Goal: Task Accomplishment & Management: Complete application form

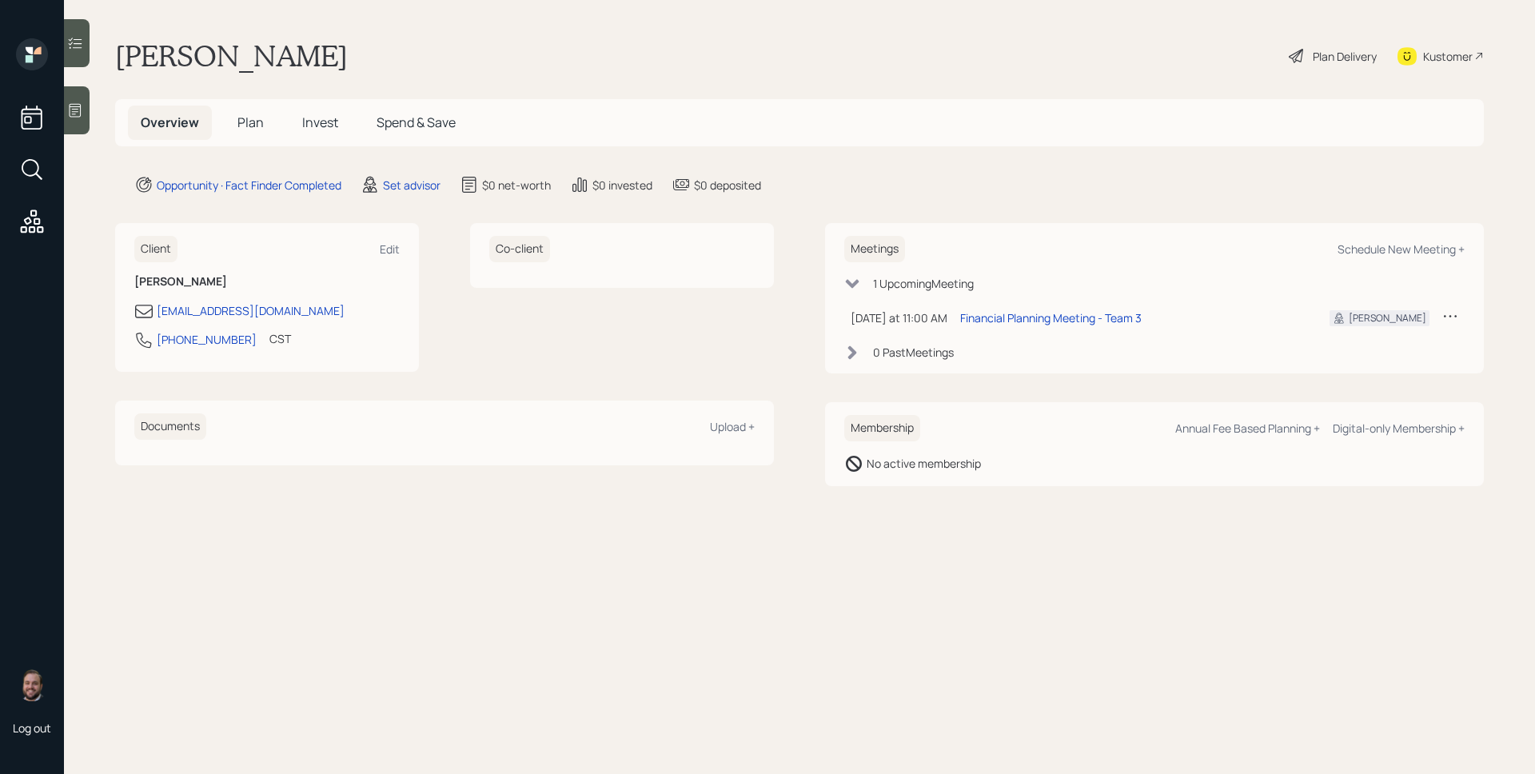
click at [408, 193] on div "Set advisor" at bounding box center [400, 184] width 80 height 19
click at [425, 183] on div "Set advisor" at bounding box center [412, 185] width 58 height 17
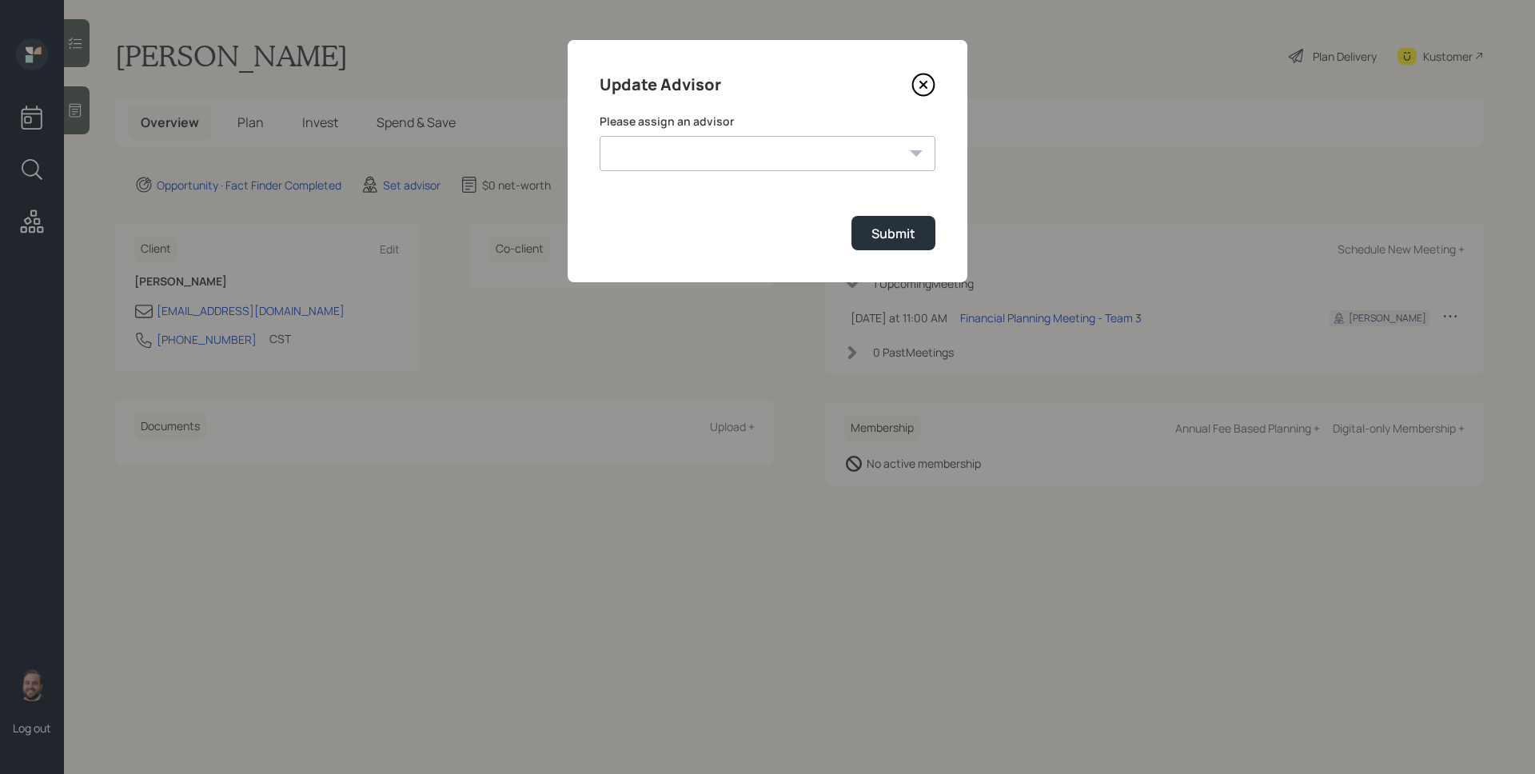
click at [744, 170] on form "Please assign an advisor [PERSON_NAME] [PERSON_NAME] [PERSON_NAME] End [PERSON_…" at bounding box center [767, 181] width 336 height 137
click at [746, 158] on select "[PERSON_NAME] [PERSON_NAME] [PERSON_NAME] End [PERSON_NAME] [PERSON_NAME] [PERS…" at bounding box center [767, 153] width 336 height 35
select select "d946c976-65aa-4529-ac9d-02c4f1114fc0"
click at [599, 136] on select "[PERSON_NAME] [PERSON_NAME] [PERSON_NAME] End [PERSON_NAME] [PERSON_NAME] [PERS…" at bounding box center [767, 153] width 336 height 35
drag, startPoint x: 899, startPoint y: 232, endPoint x: 853, endPoint y: 231, distance: 46.4
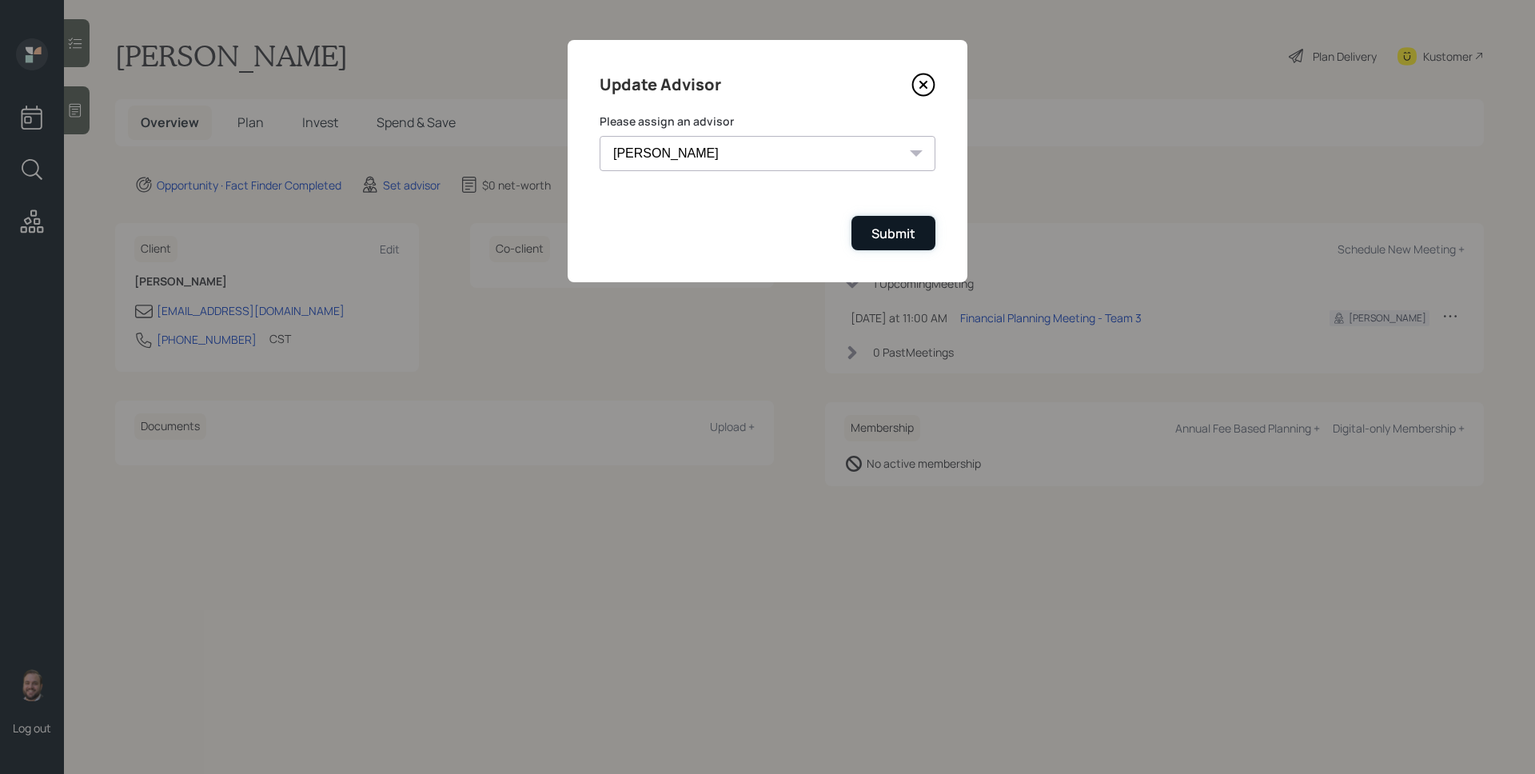
click at [899, 232] on div "Submit" at bounding box center [893, 234] width 44 height 18
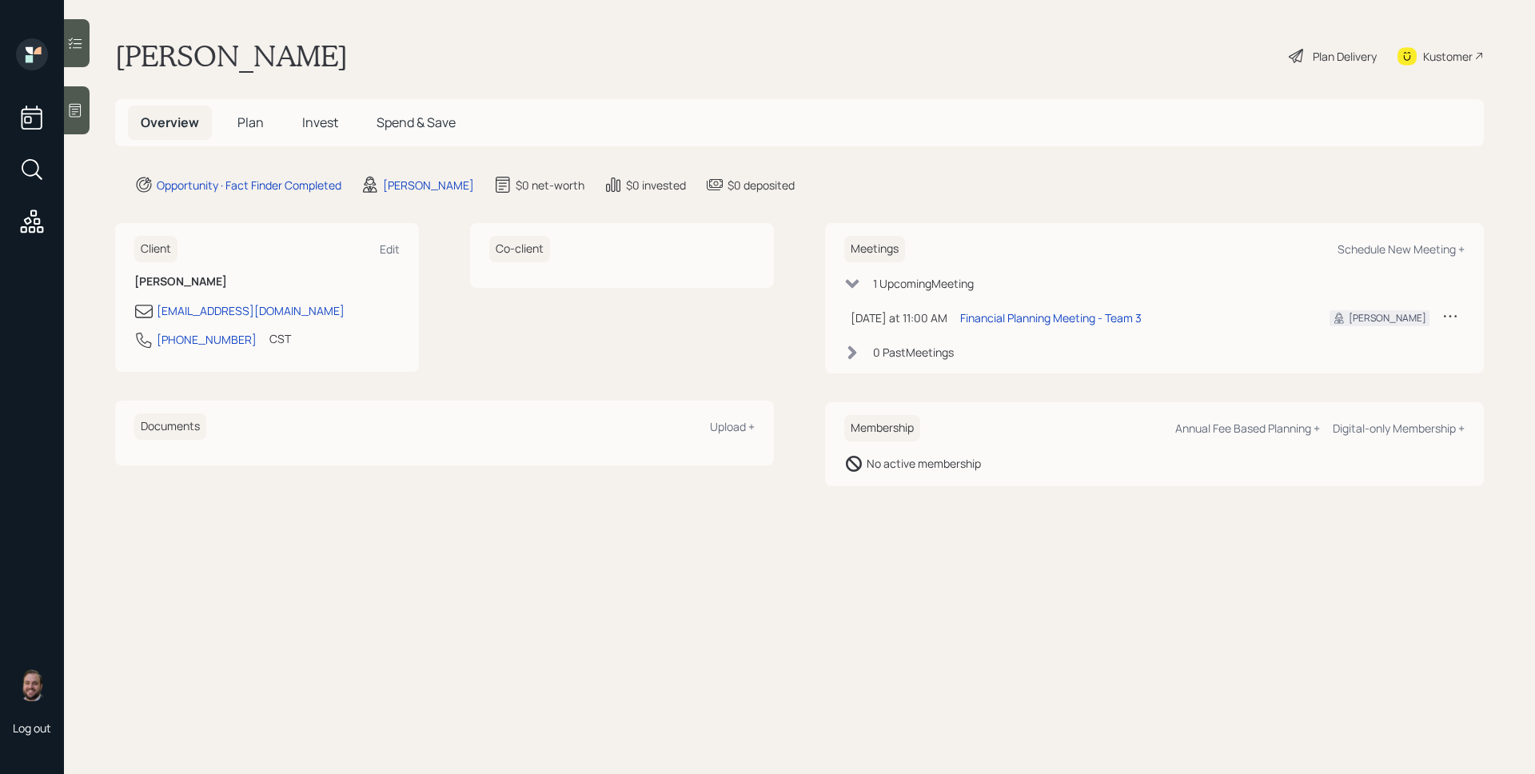
click at [77, 112] on icon at bounding box center [75, 110] width 16 height 16
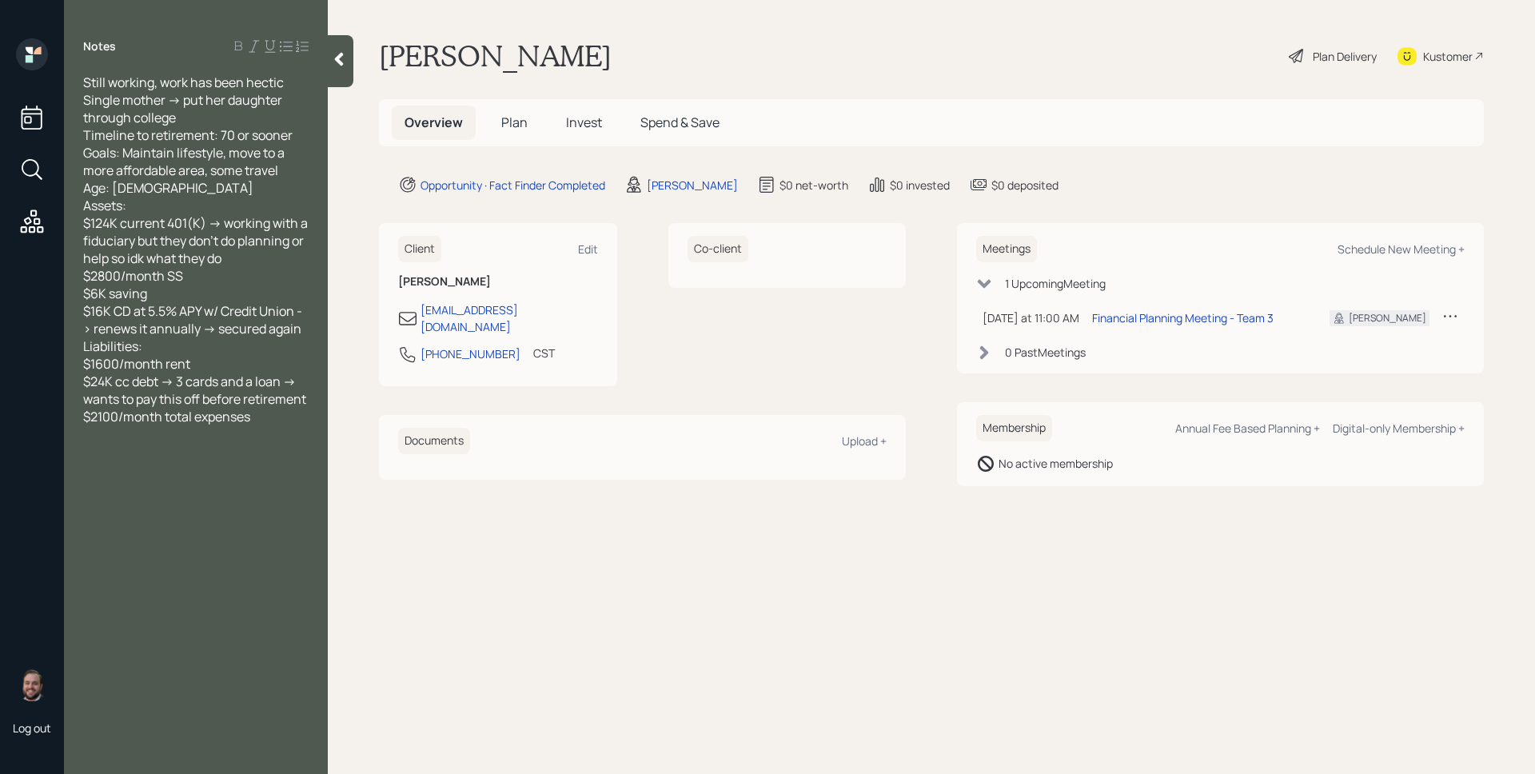
click at [515, 118] on span "Plan" at bounding box center [514, 122] width 26 height 18
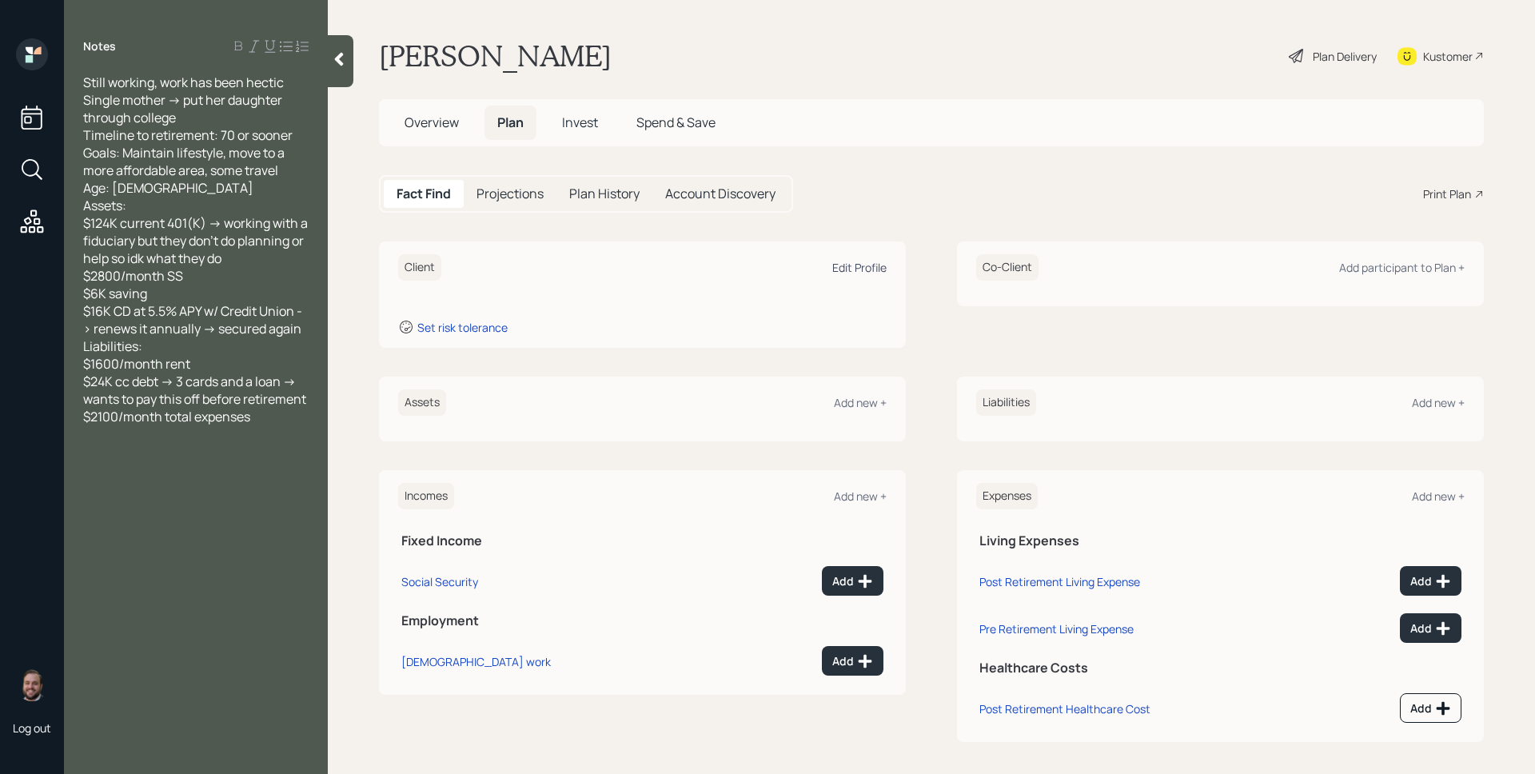
click at [870, 272] on div "Edit Profile" at bounding box center [859, 267] width 54 height 15
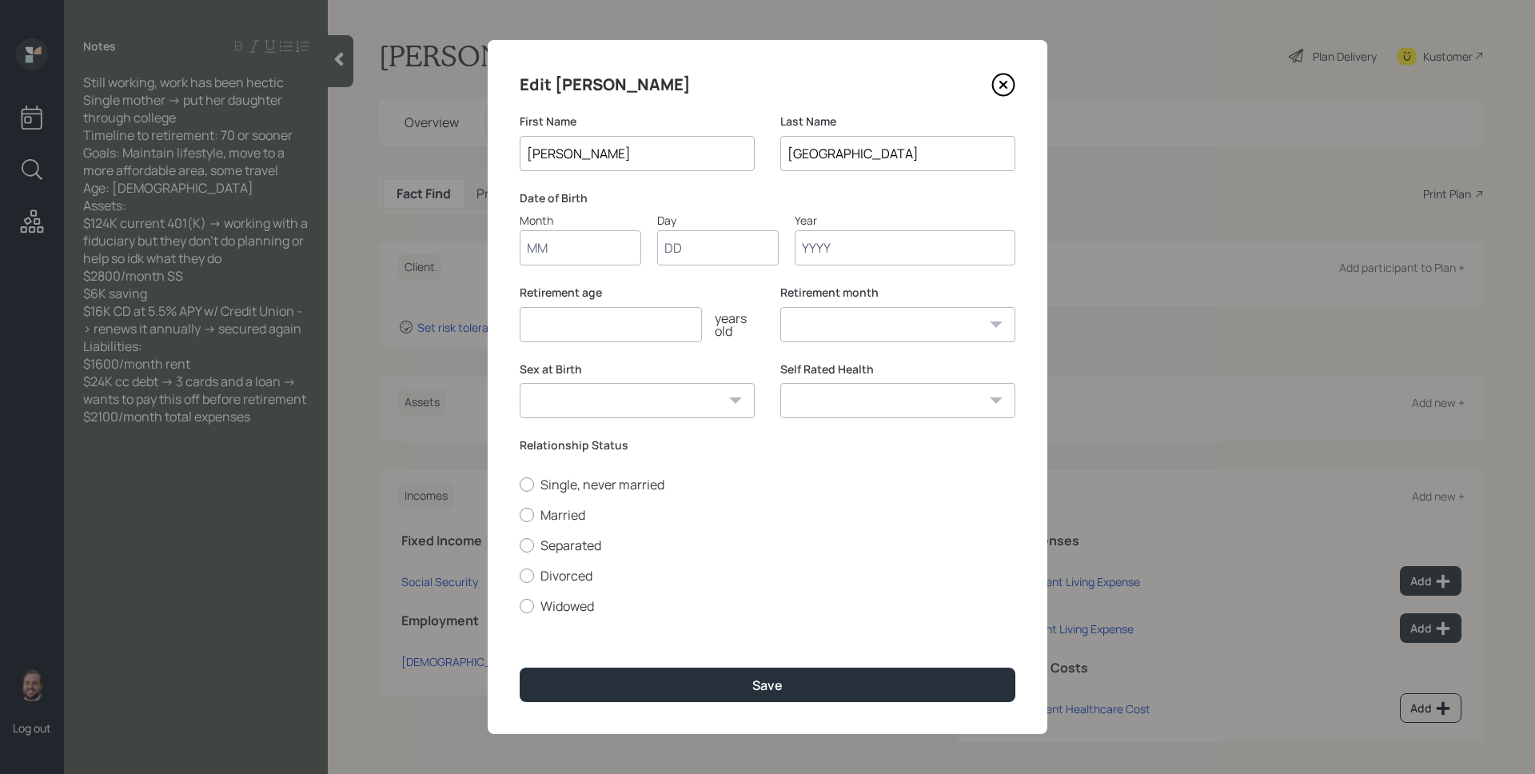
click at [580, 261] on input "Month" at bounding box center [580, 247] width 121 height 35
type input "01"
type input "1958"
select select "1"
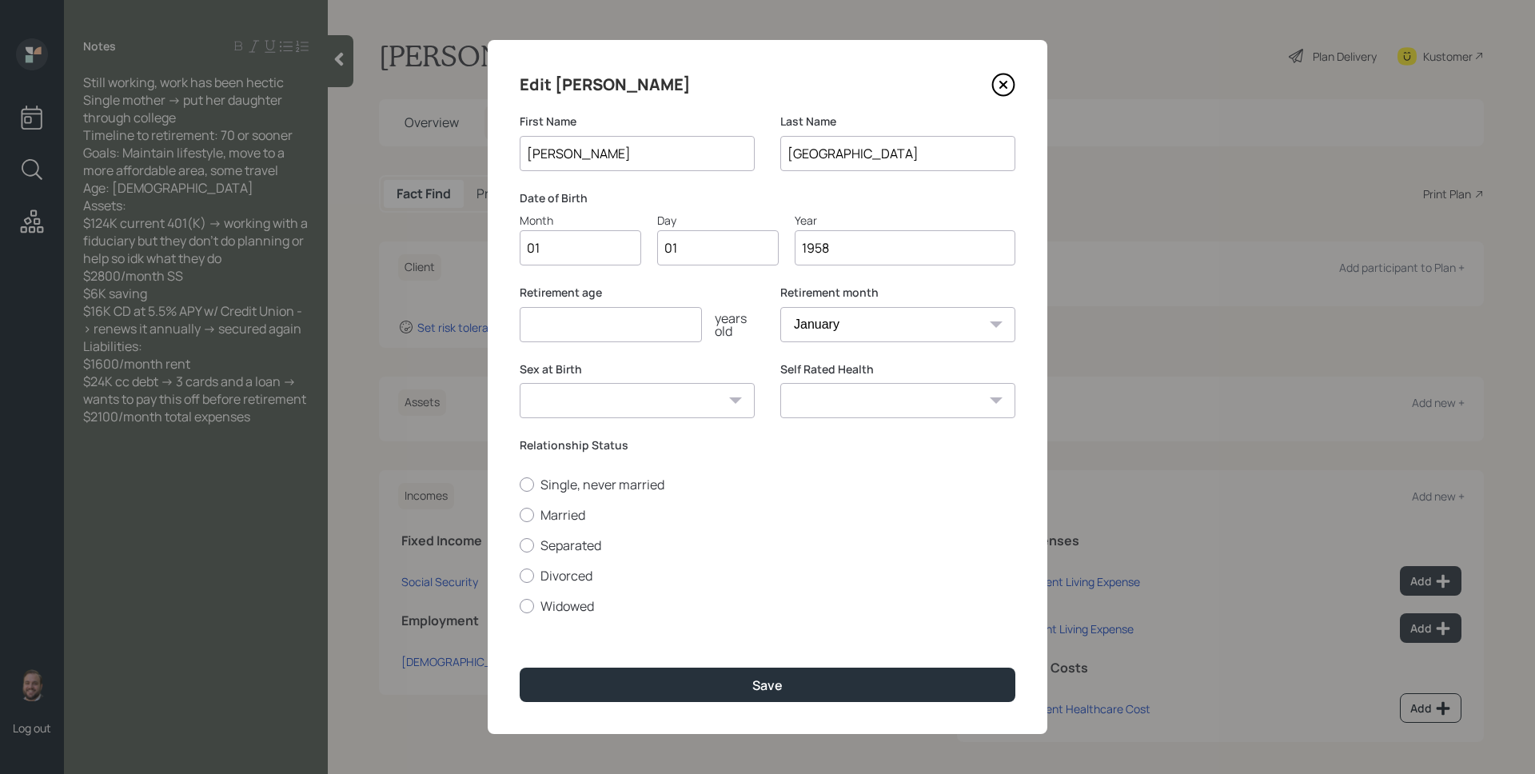
type input "1958"
click at [561, 317] on input "number" at bounding box center [611, 324] width 182 height 35
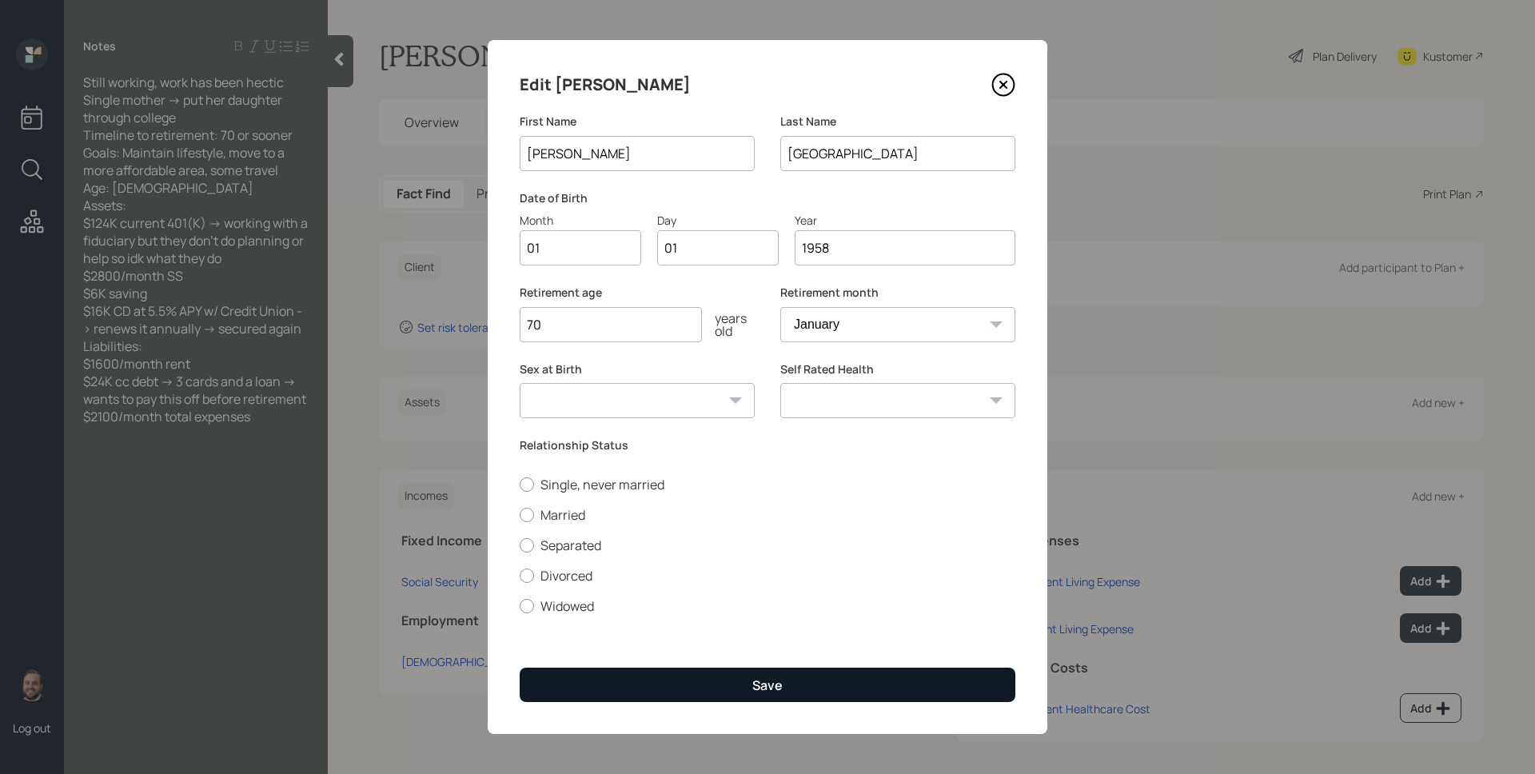
type input "70"
click at [654, 691] on button "Save" at bounding box center [768, 684] width 496 height 34
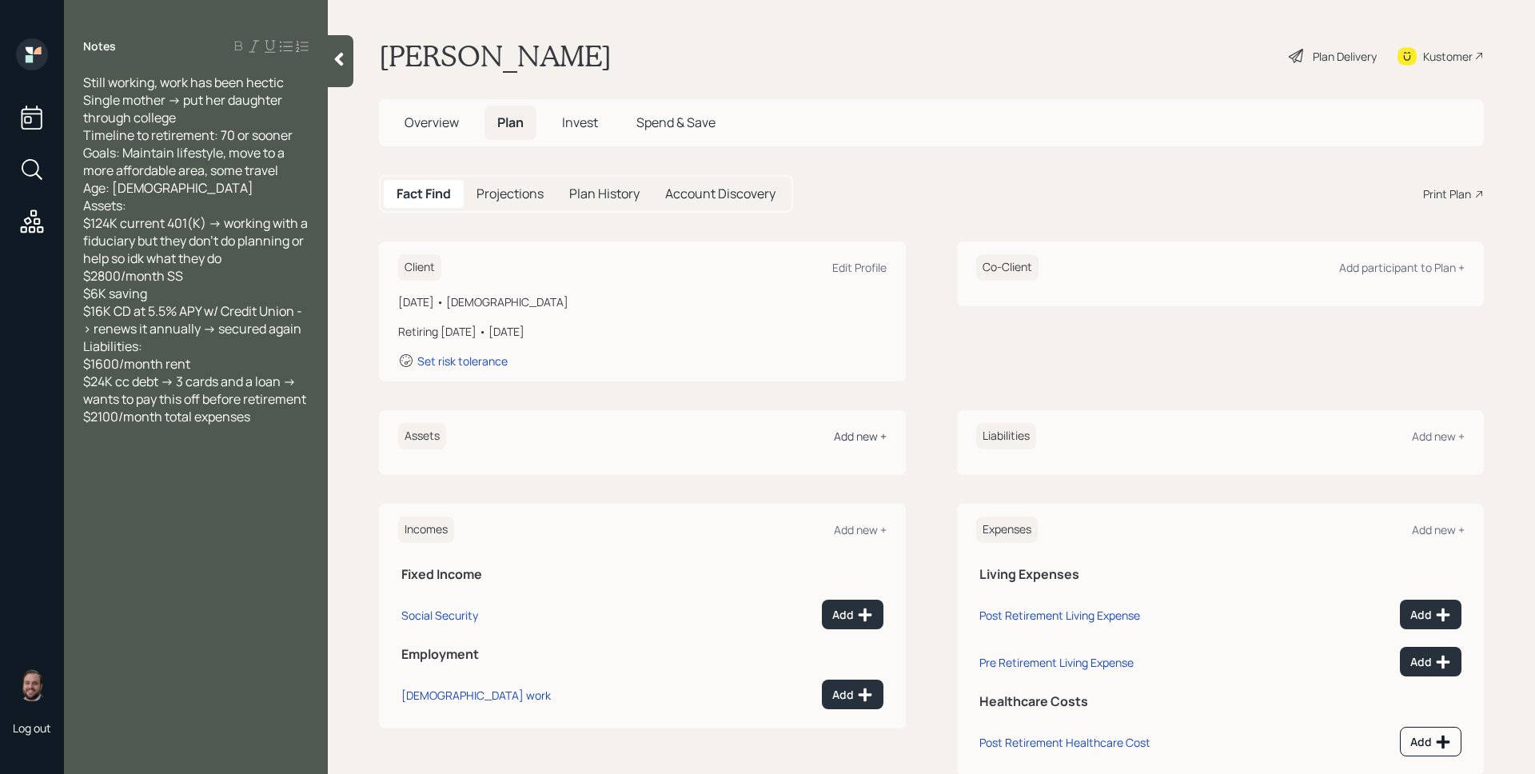
click at [854, 442] on div "Add new +" at bounding box center [860, 435] width 53 height 15
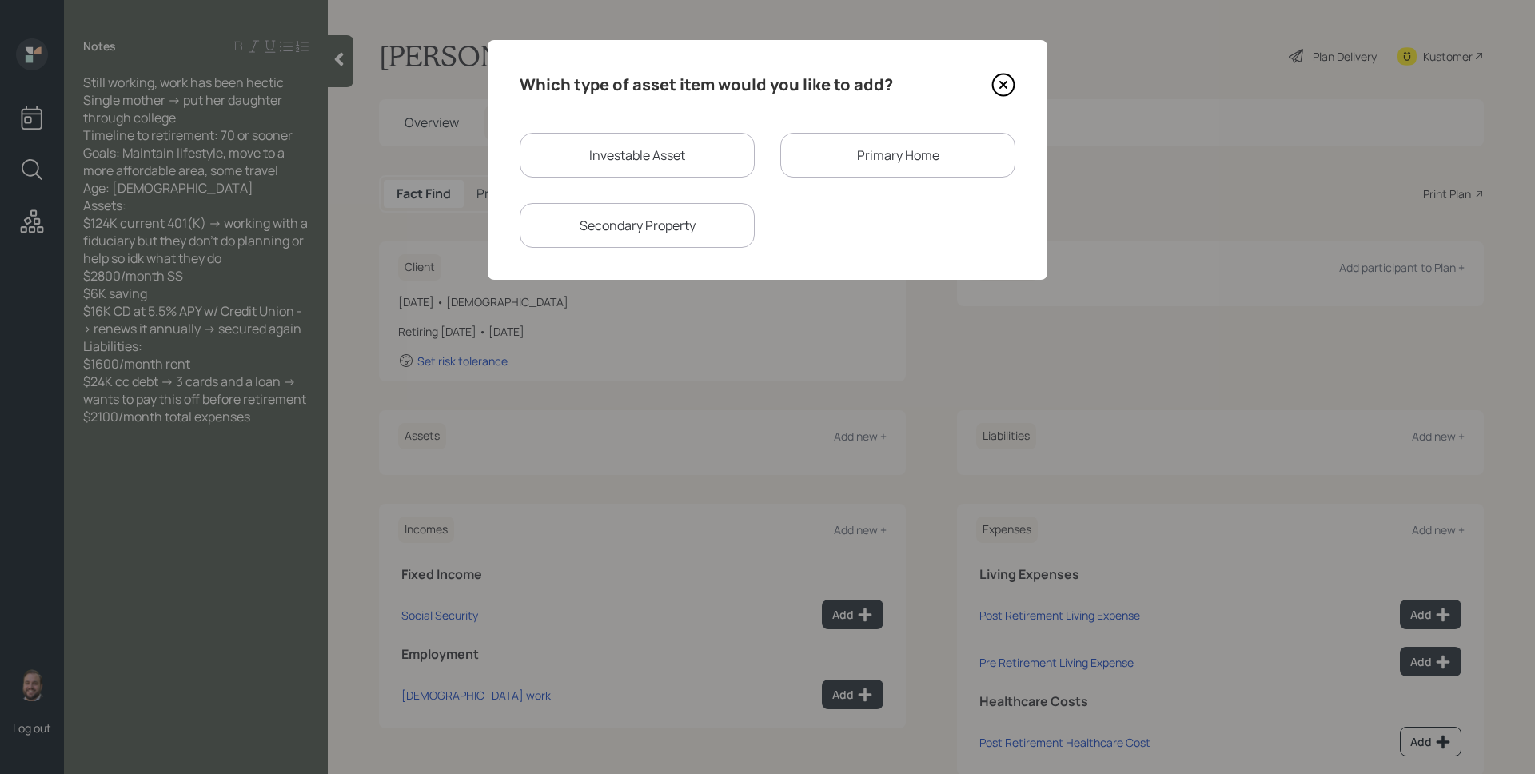
click at [555, 134] on div "Investable Asset" at bounding box center [637, 155] width 235 height 45
select select "taxable"
select select "balanced"
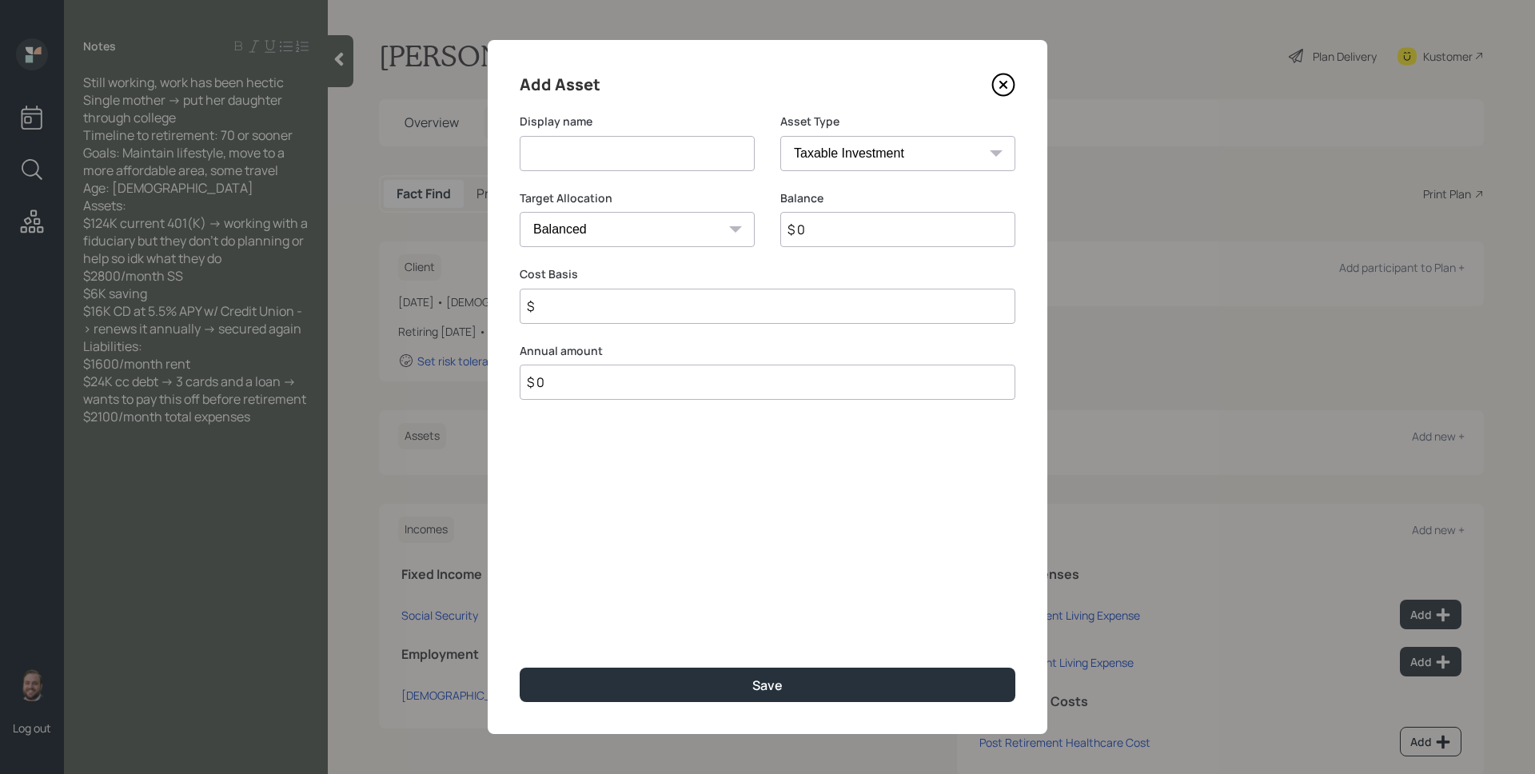
click at [586, 163] on input at bounding box center [637, 153] width 235 height 35
type input "Current 401k"
select select "company_sponsored"
click at [780, 136] on select "SEP [PERSON_NAME] IRA 401(k) [PERSON_NAME] 401(k) 403(b) [PERSON_NAME] 403(b) 4…" at bounding box center [897, 153] width 235 height 35
type input "$ 124,000"
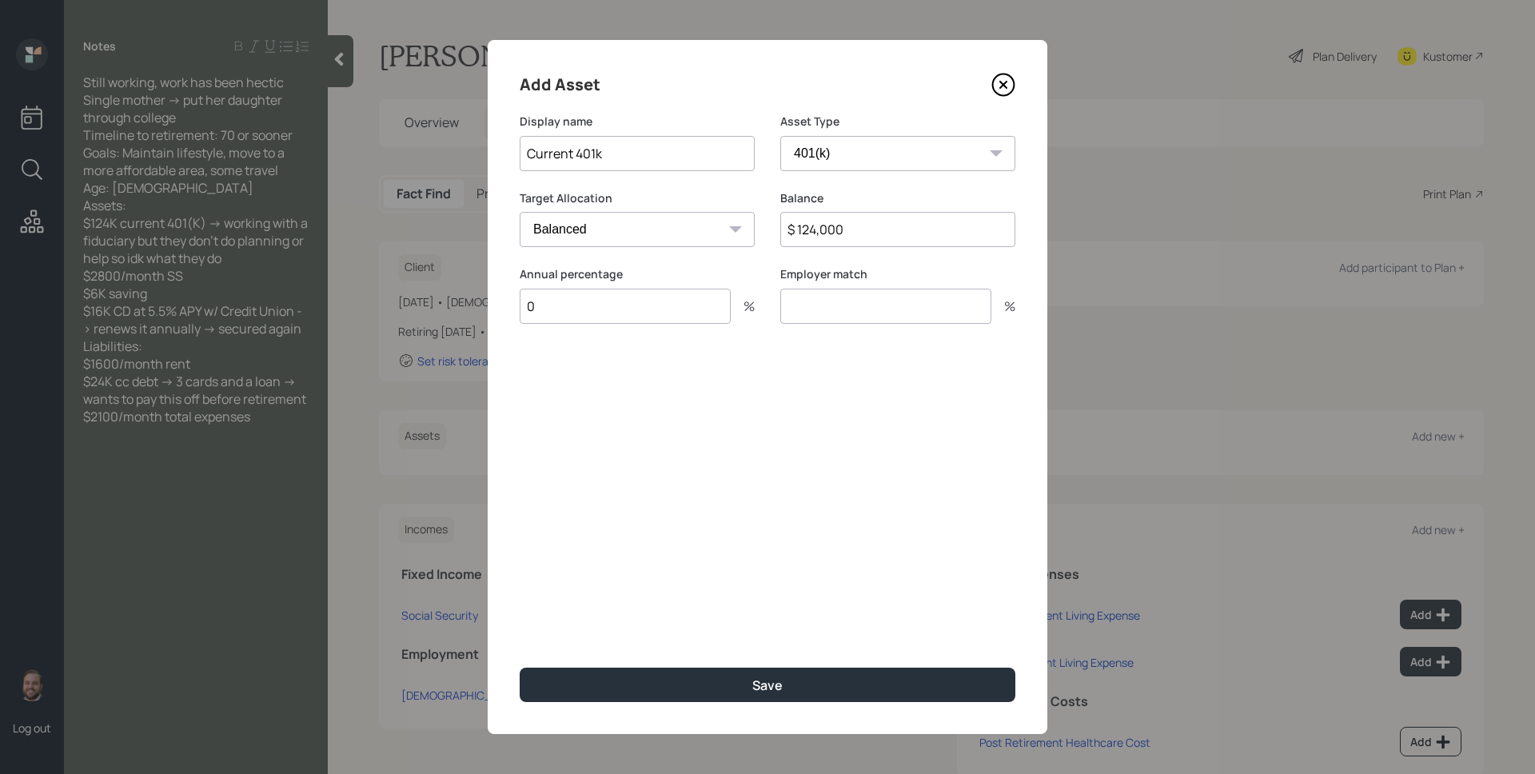
type input "0"
click at [520, 667] on button "Save" at bounding box center [768, 684] width 496 height 34
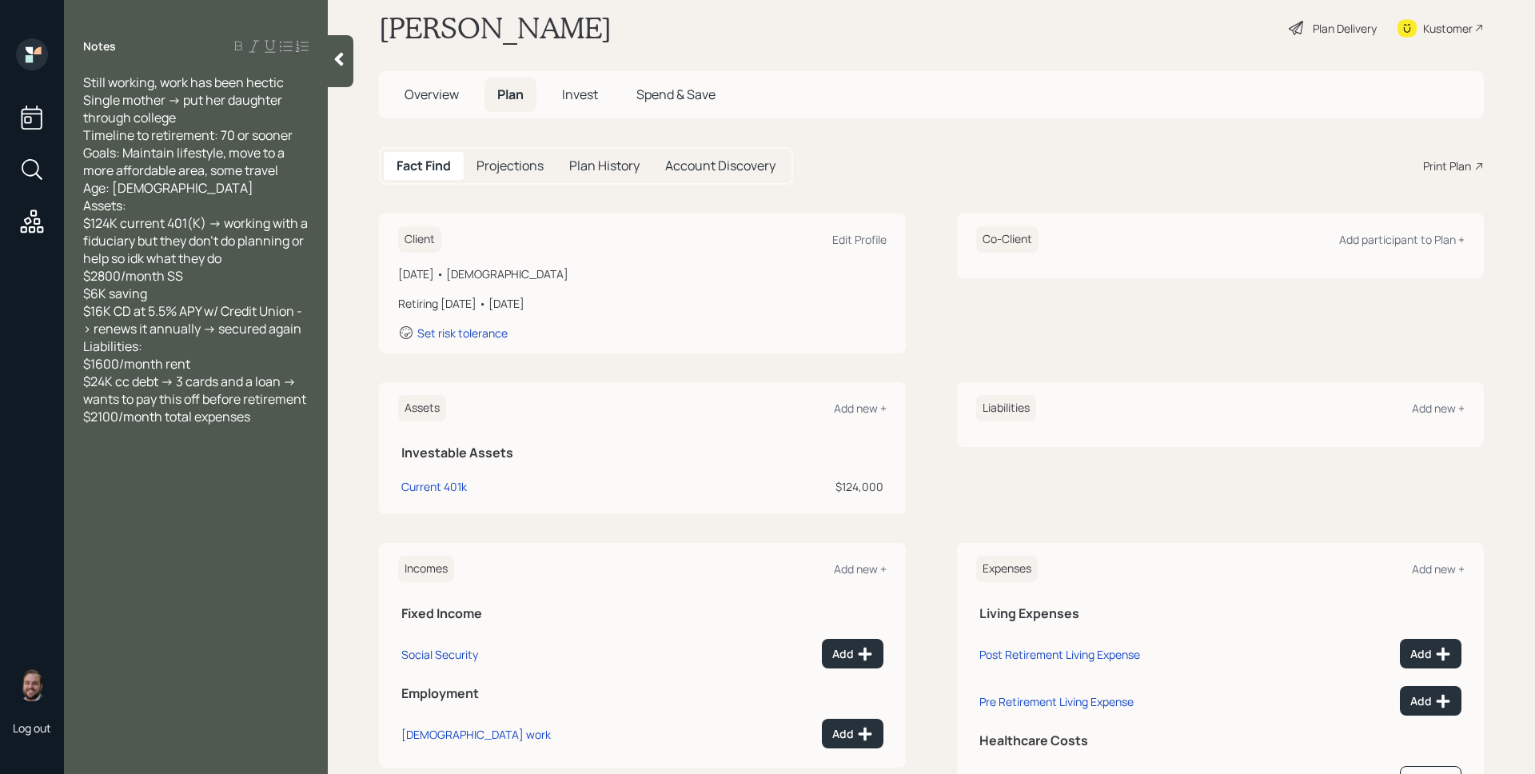
scroll to position [31, 0]
click at [845, 656] on div "Add" at bounding box center [852, 651] width 41 height 16
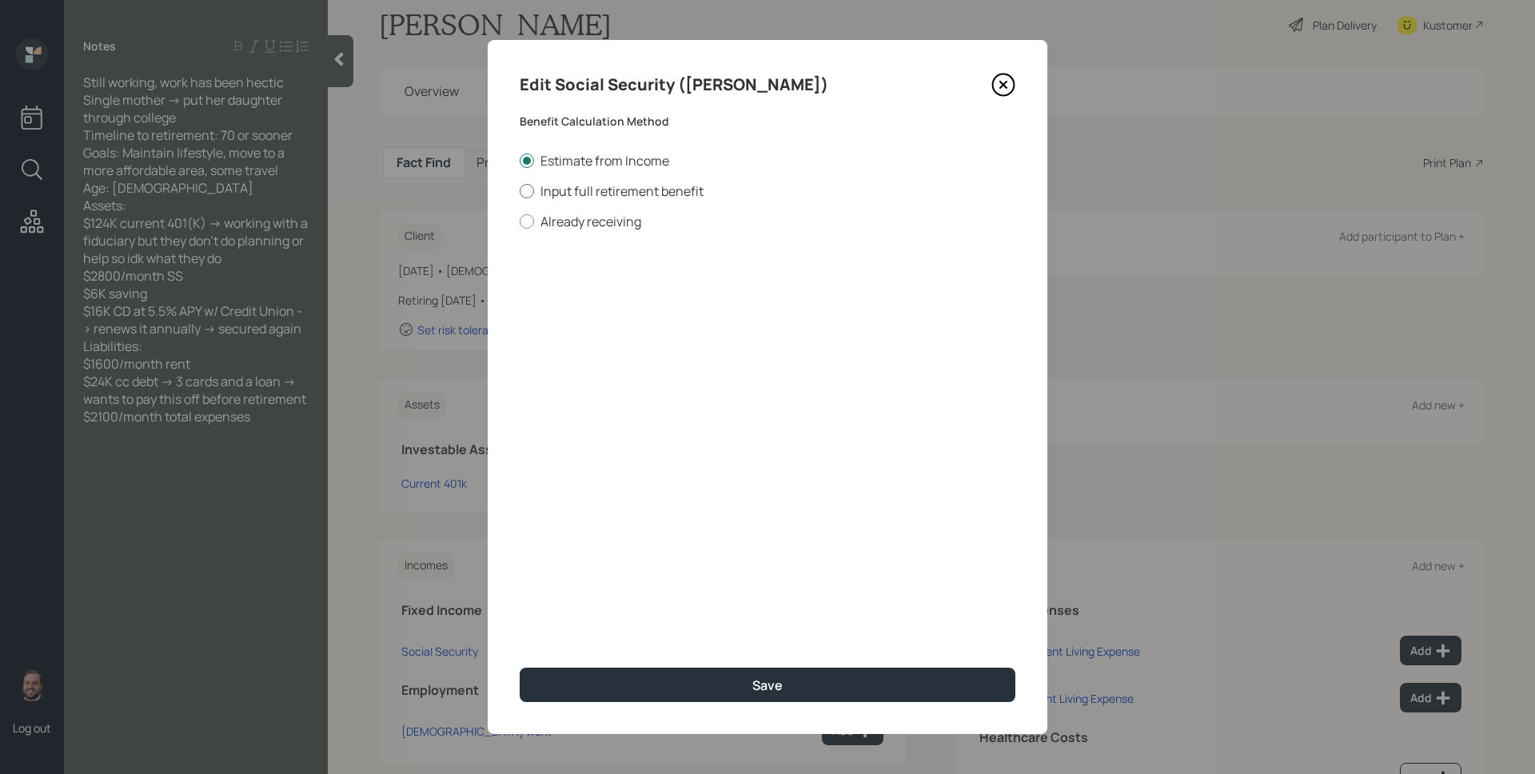
click at [608, 193] on label "Input full retirement benefit" at bounding box center [768, 191] width 496 height 18
click at [520, 191] on input "Input full retirement benefit" at bounding box center [519, 190] width 1 height 1
radio input "true"
click at [599, 287] on input "$" at bounding box center [768, 288] width 496 height 35
click at [579, 219] on label "Already receiving" at bounding box center [768, 222] width 496 height 18
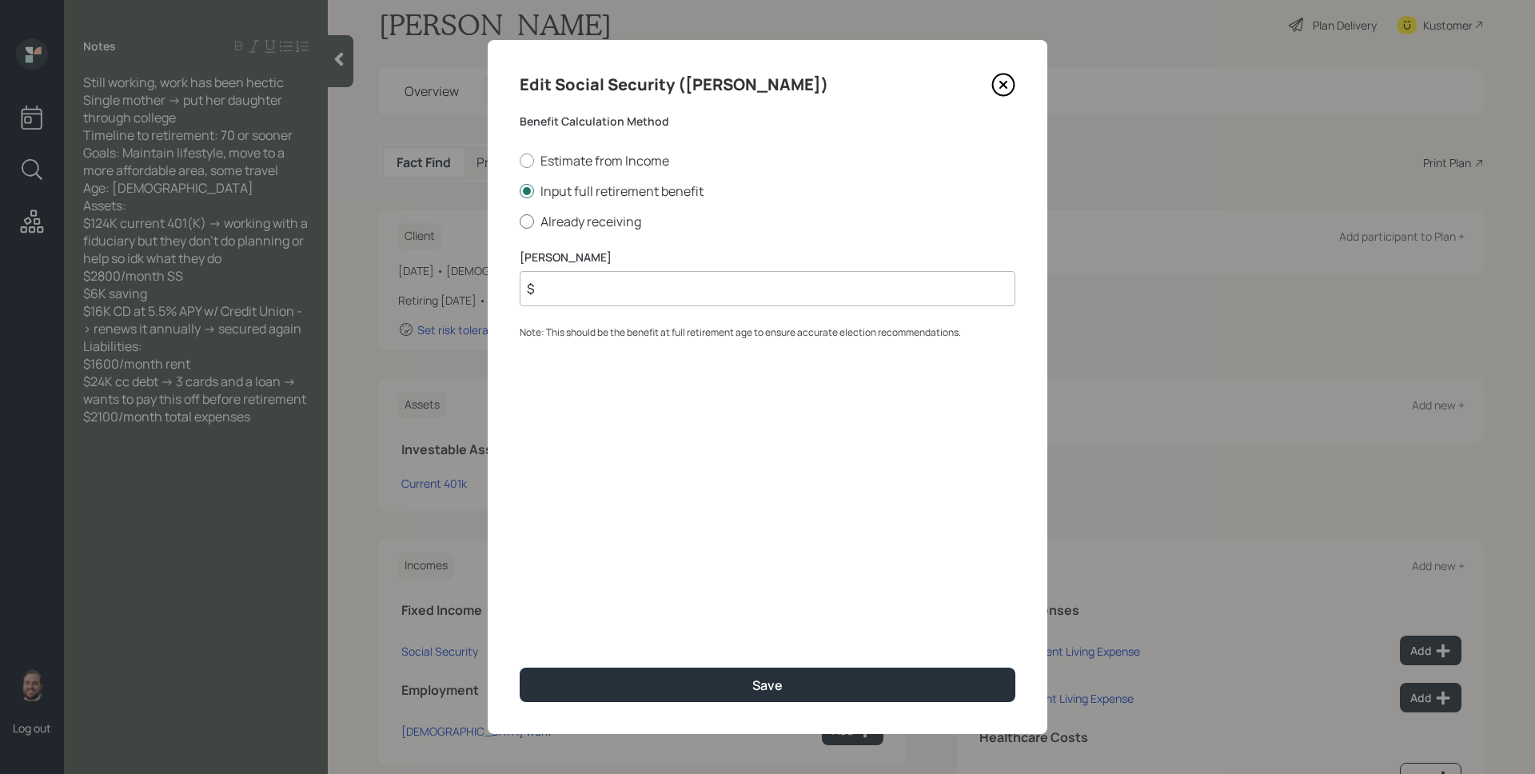
click at [520, 221] on input "Already receiving" at bounding box center [519, 221] width 1 height 1
radio input "true"
click at [578, 293] on input "$" at bounding box center [768, 288] width 496 height 35
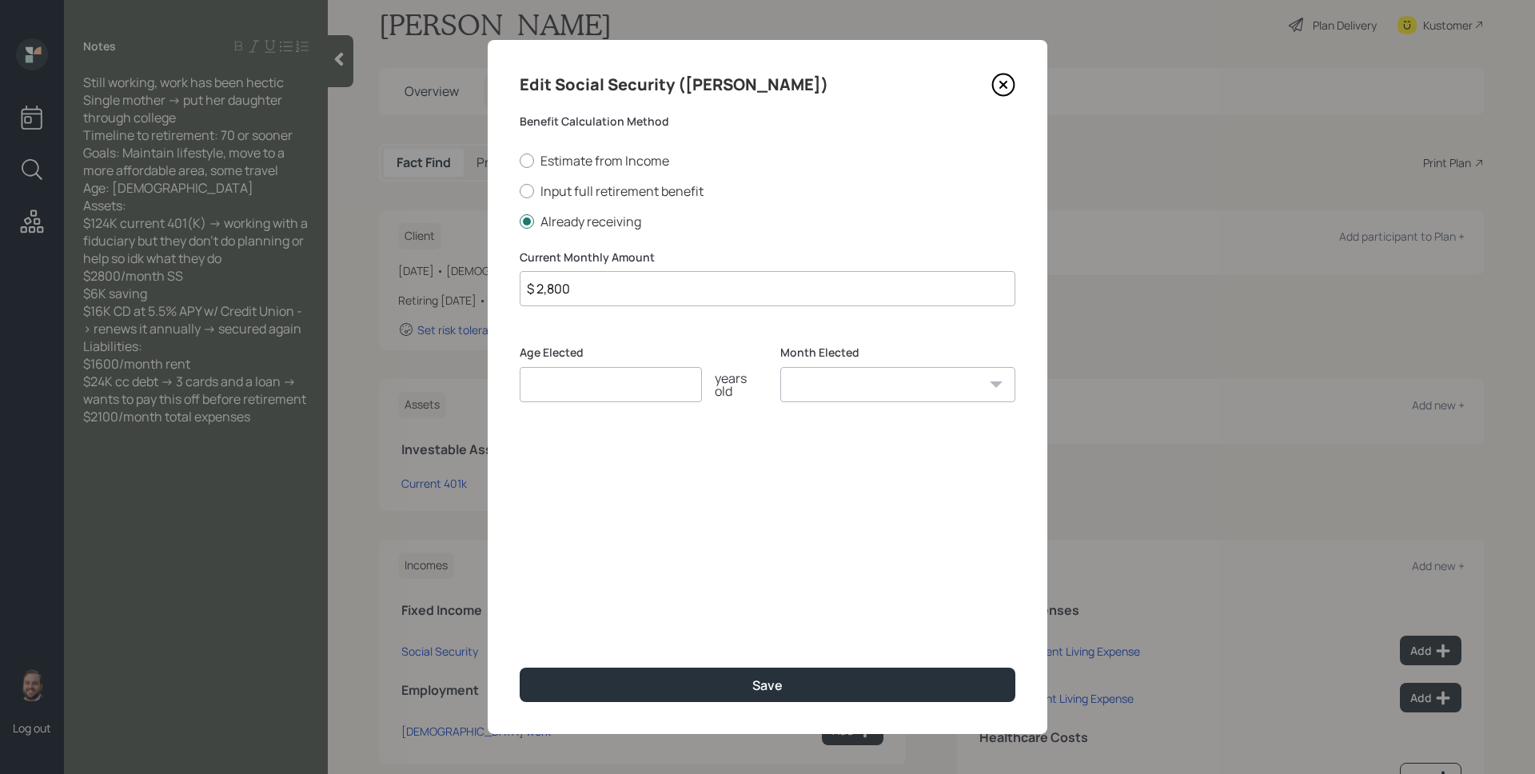
type input "$ 2,800"
type input "67"
select select "1"
click at [780, 367] on select "January February March April May June July August September October November De…" at bounding box center [897, 384] width 235 height 35
click at [520, 667] on button "Save" at bounding box center [768, 684] width 496 height 34
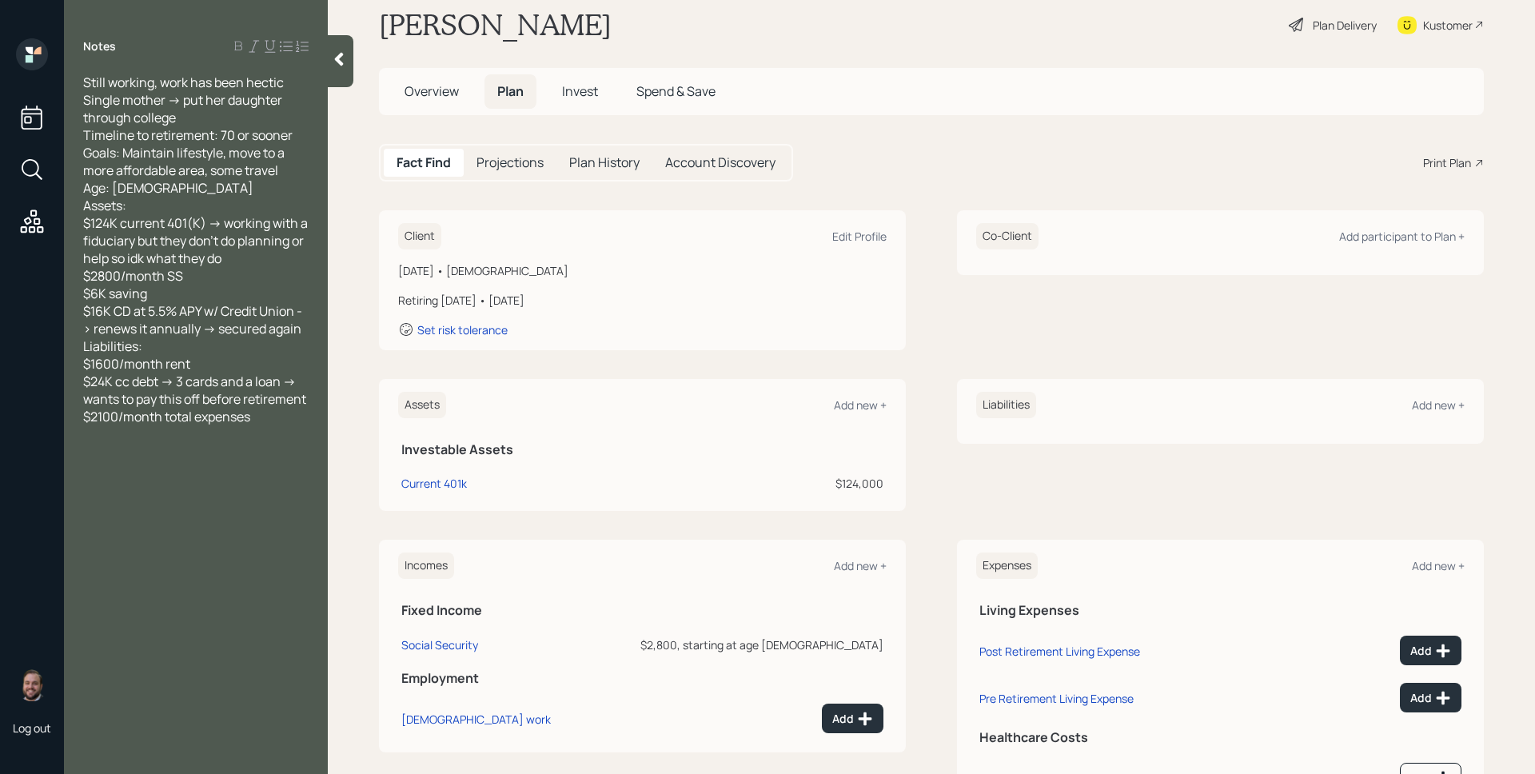
click at [862, 394] on div "Assets Add new +" at bounding box center [642, 405] width 488 height 26
click at [867, 403] on div "Add new +" at bounding box center [860, 404] width 53 height 15
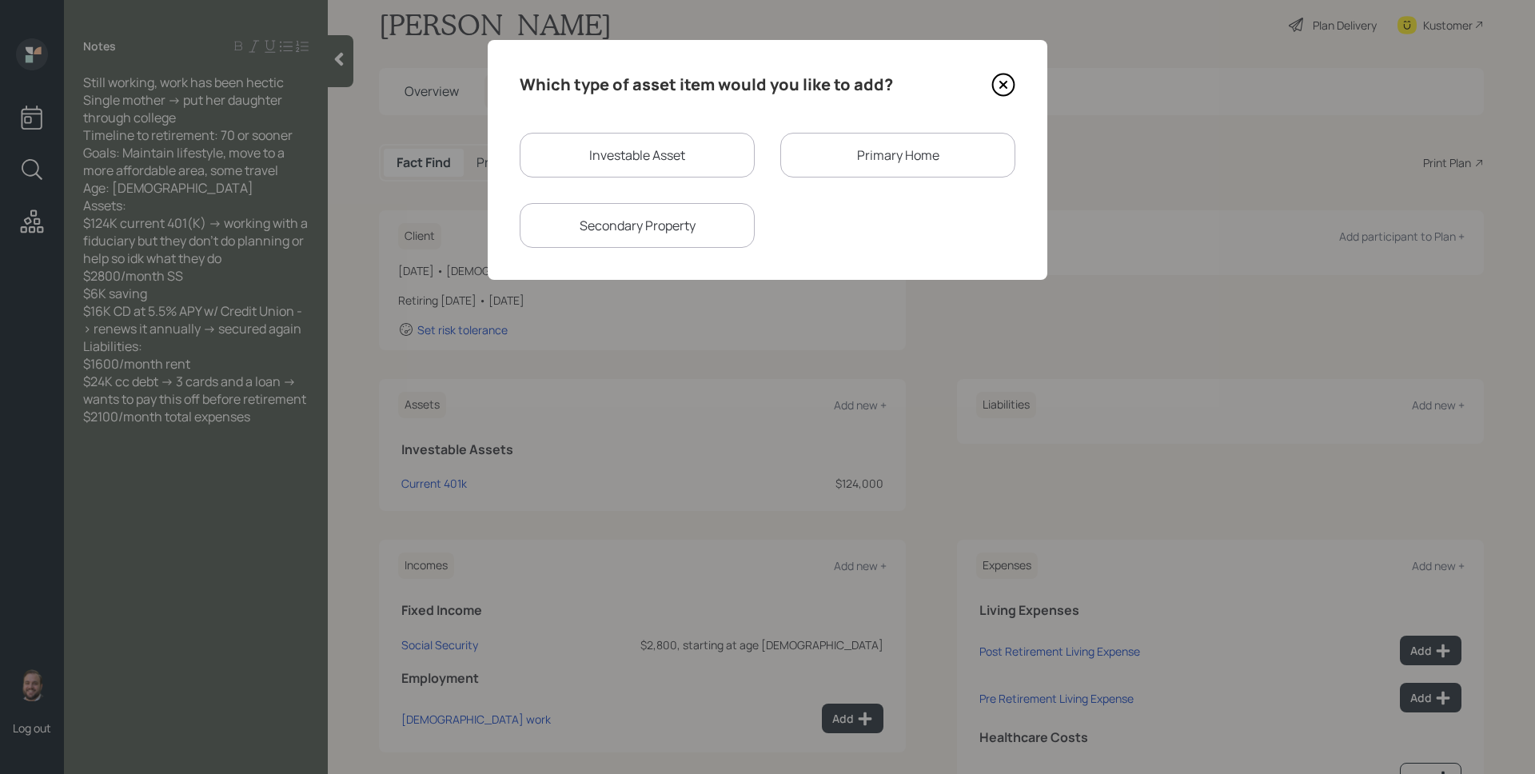
click at [591, 133] on div "Investable Asset" at bounding box center [637, 155] width 235 height 45
select select "taxable"
select select "balanced"
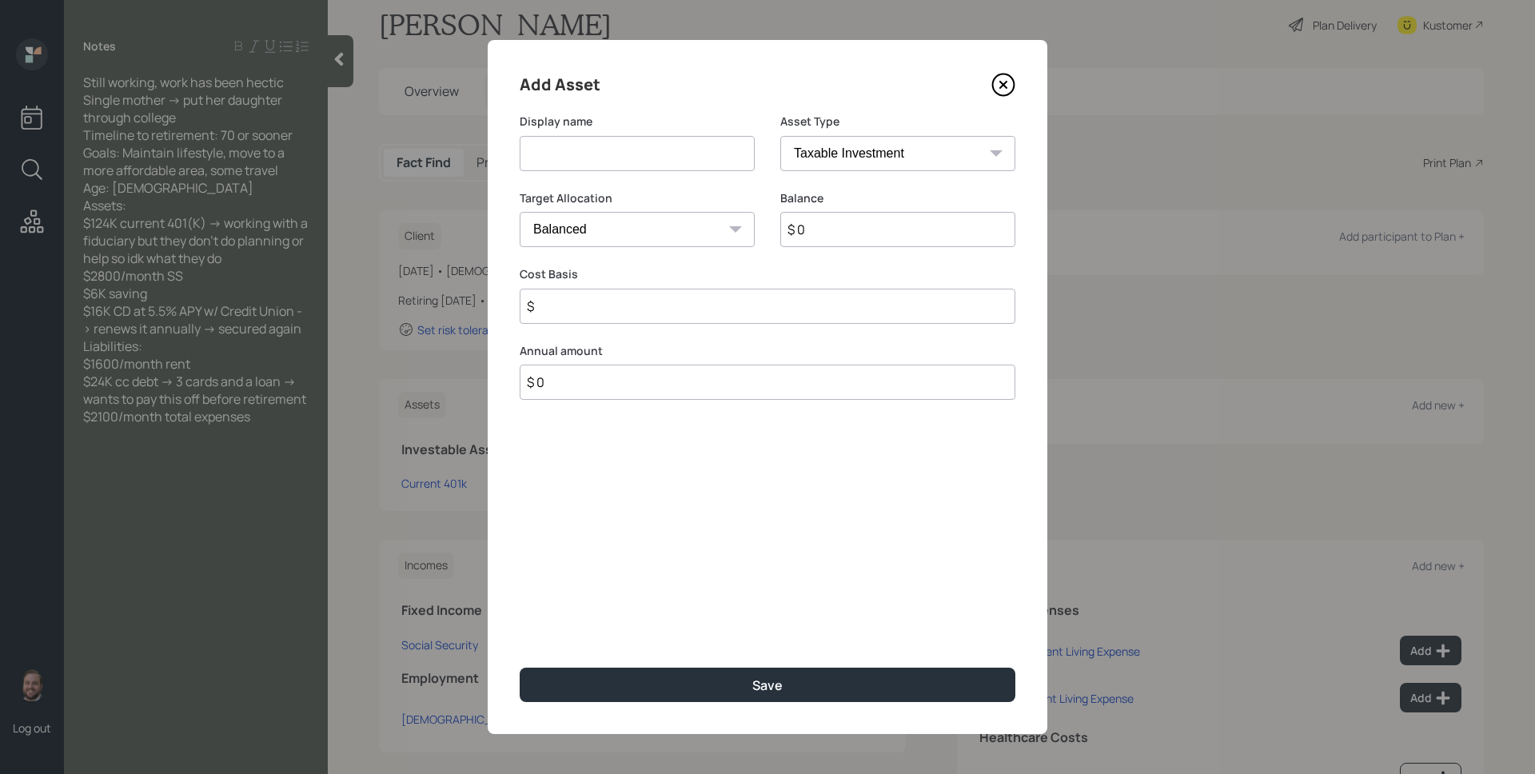
click at [601, 147] on input at bounding box center [637, 153] width 235 height 35
type input "Savings"
click at [822, 165] on select "SEP [PERSON_NAME] IRA 401(k) [PERSON_NAME] 401(k) 403(b) [PERSON_NAME] 403(b) 4…" at bounding box center [897, 153] width 235 height 35
select select "cash"
click at [780, 136] on select "SEP [PERSON_NAME] IRA 401(k) [PERSON_NAME] 401(k) 403(b) [PERSON_NAME] 403(b) 4…" at bounding box center [897, 153] width 235 height 35
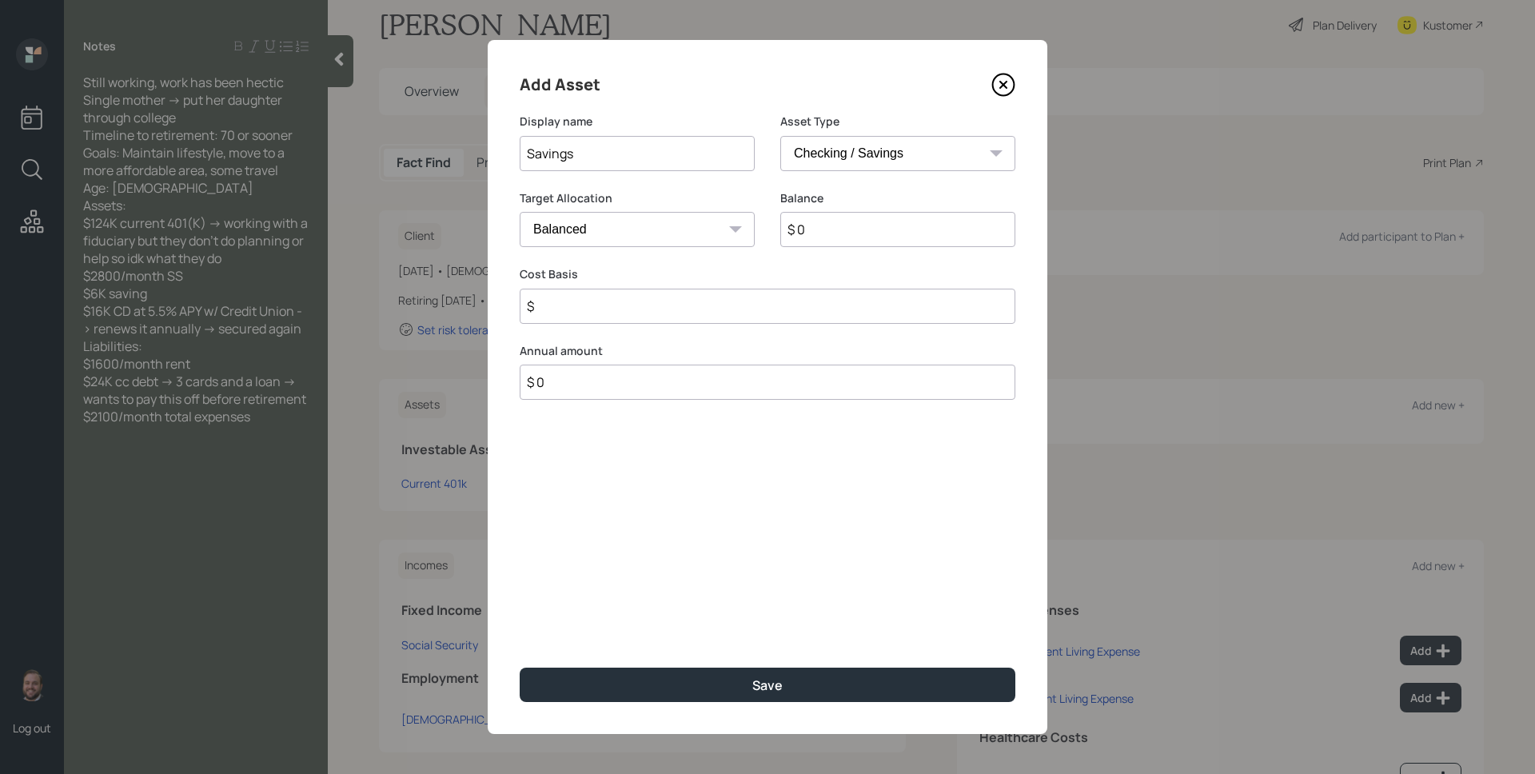
type input "$"
click at [830, 230] on input "$ 0" at bounding box center [768, 229] width 496 height 35
type input "$ 6"
type input "$ 60"
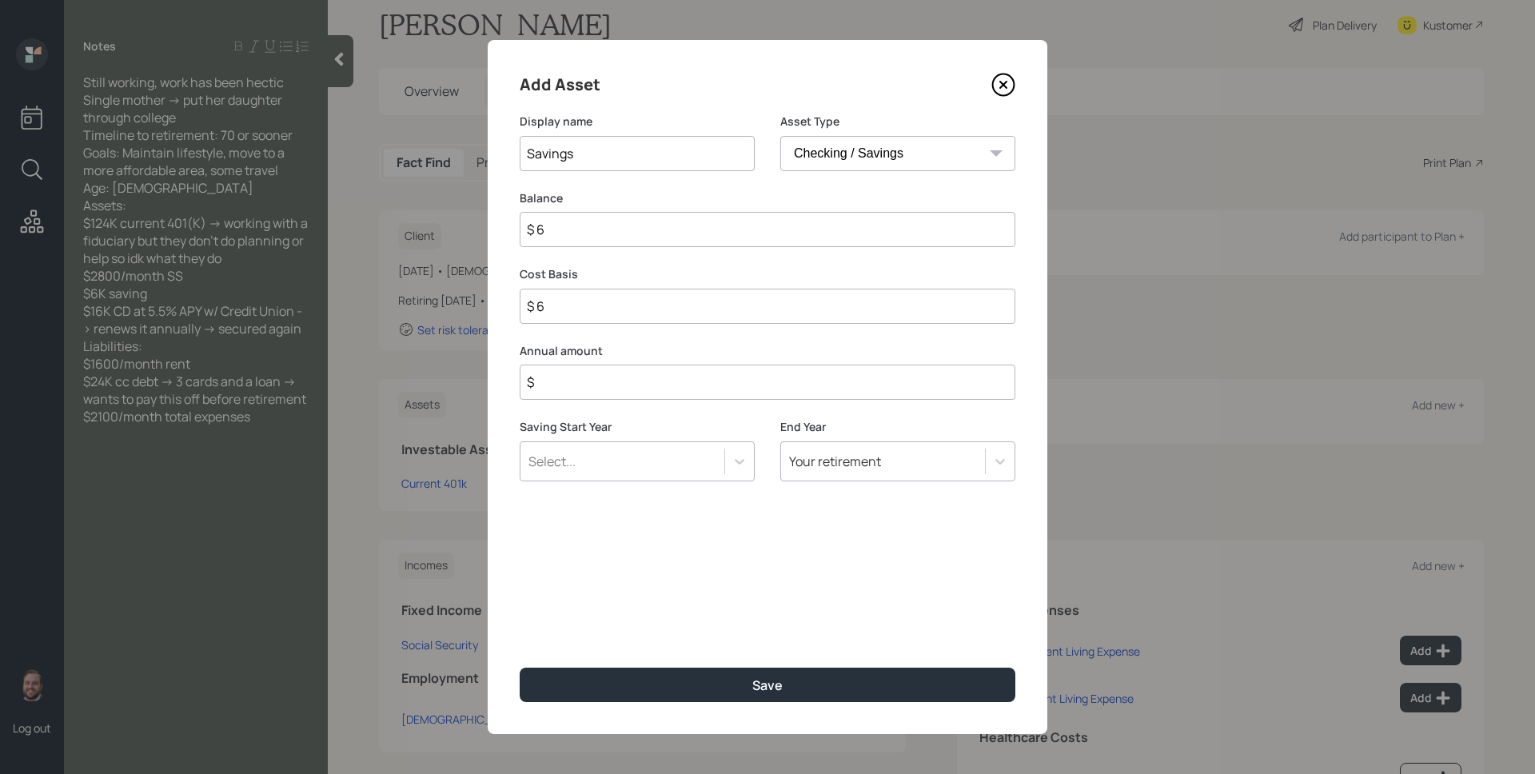
type input "$ 60"
type input "$ 600"
type input "$ 6,000"
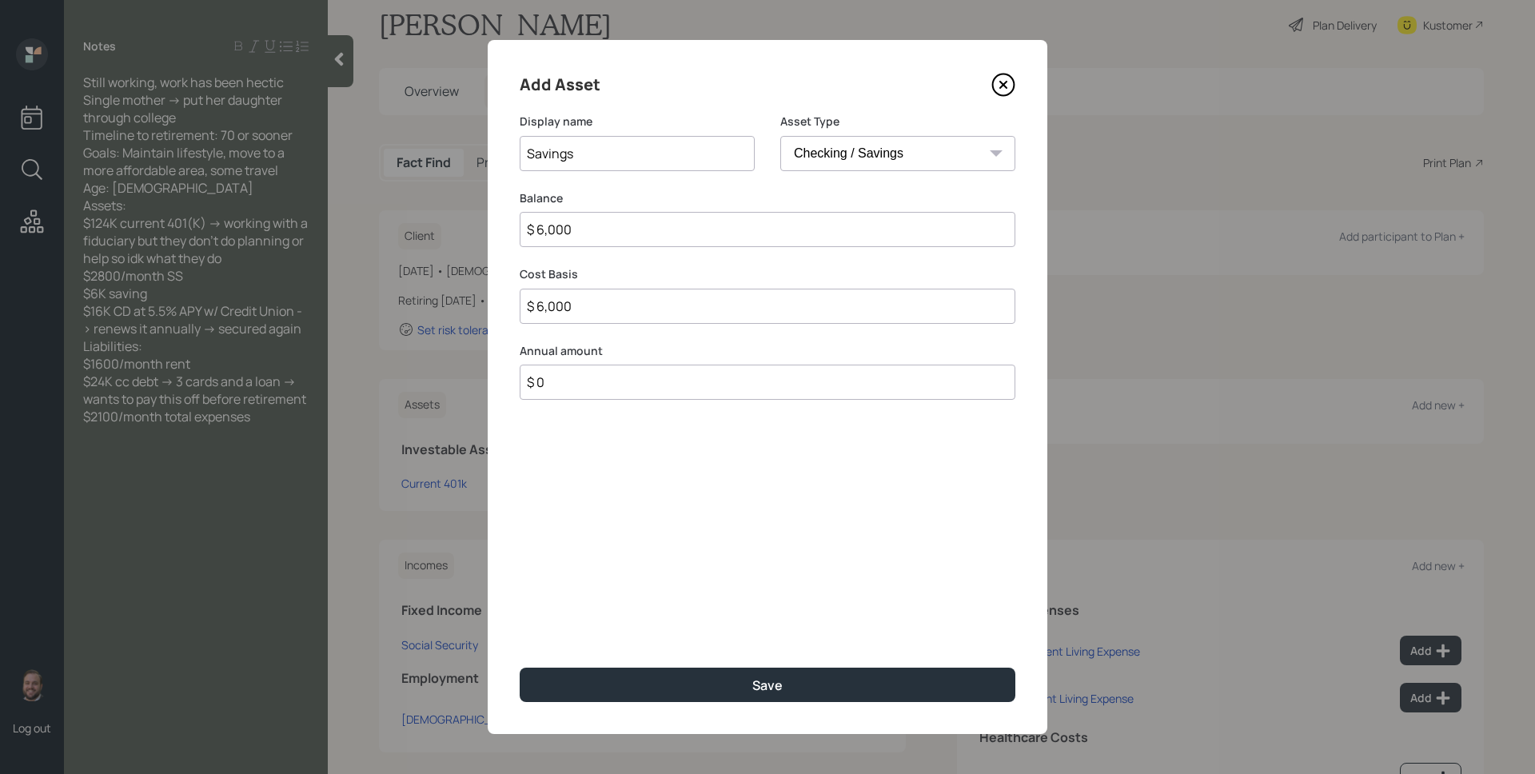
type input "$ 0"
click at [520, 667] on button "Save" at bounding box center [768, 684] width 496 height 34
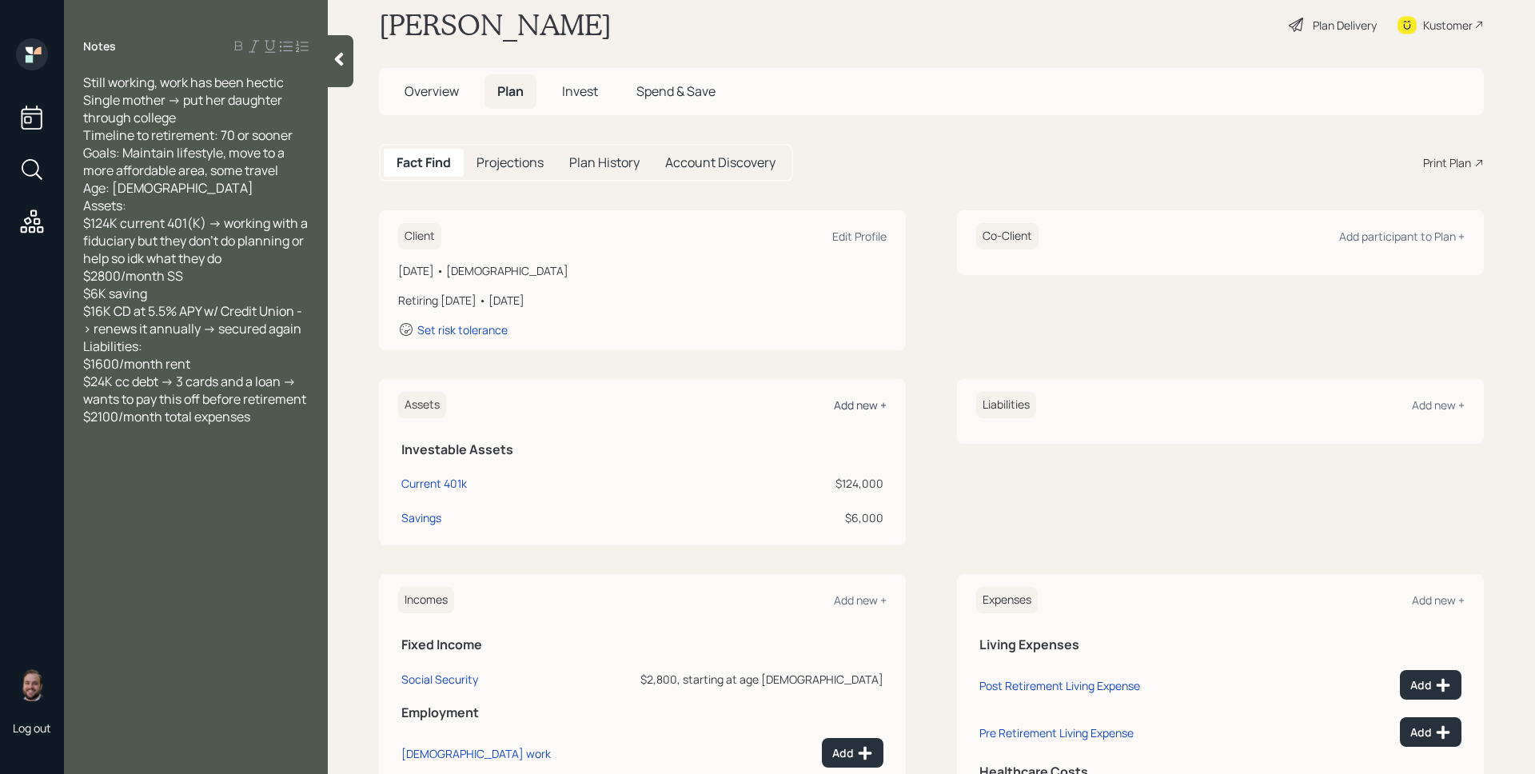
click at [858, 406] on div "Add new +" at bounding box center [860, 404] width 53 height 15
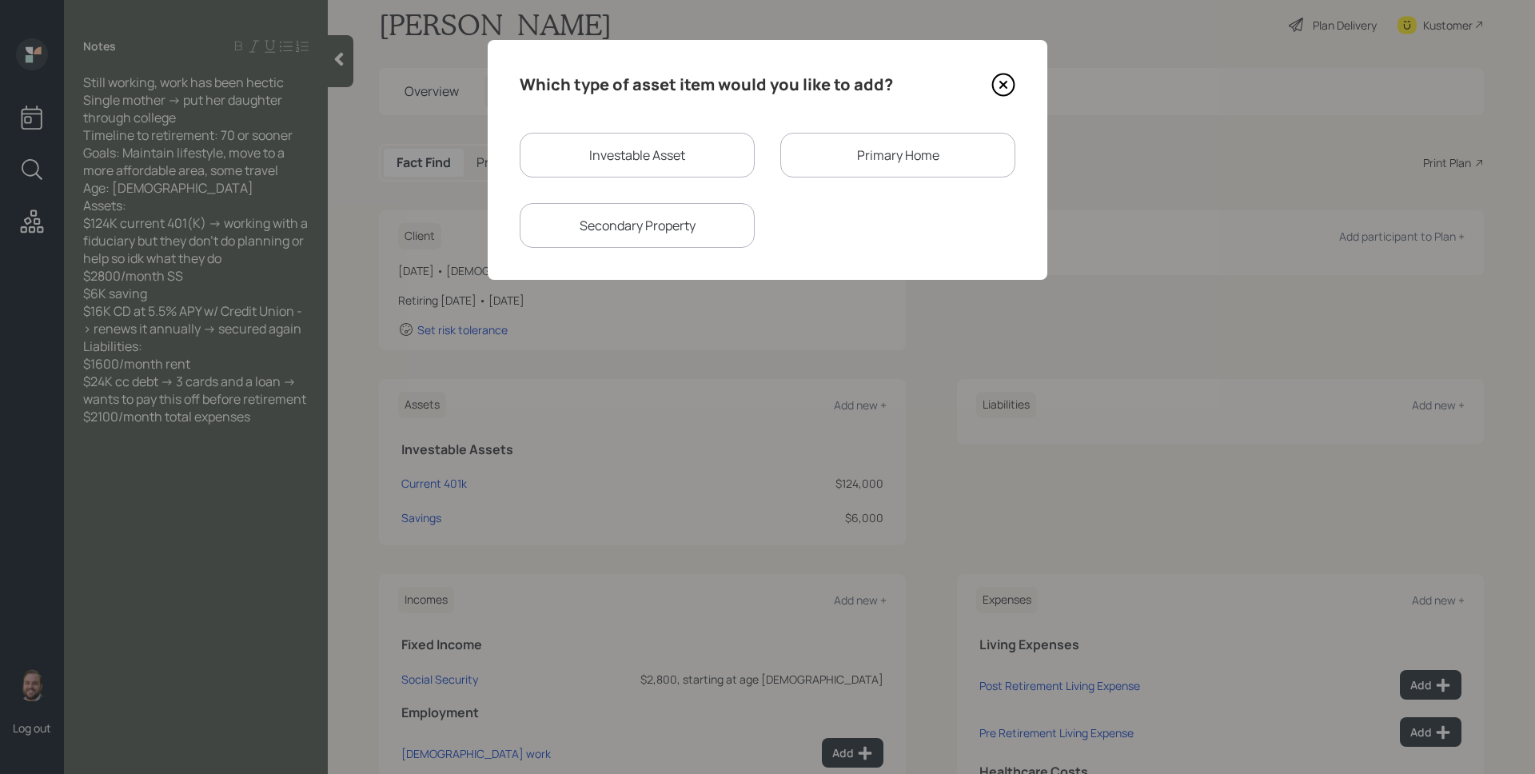
click at [713, 154] on div "Investable Asset" at bounding box center [637, 155] width 235 height 45
select select "taxable"
select select "balanced"
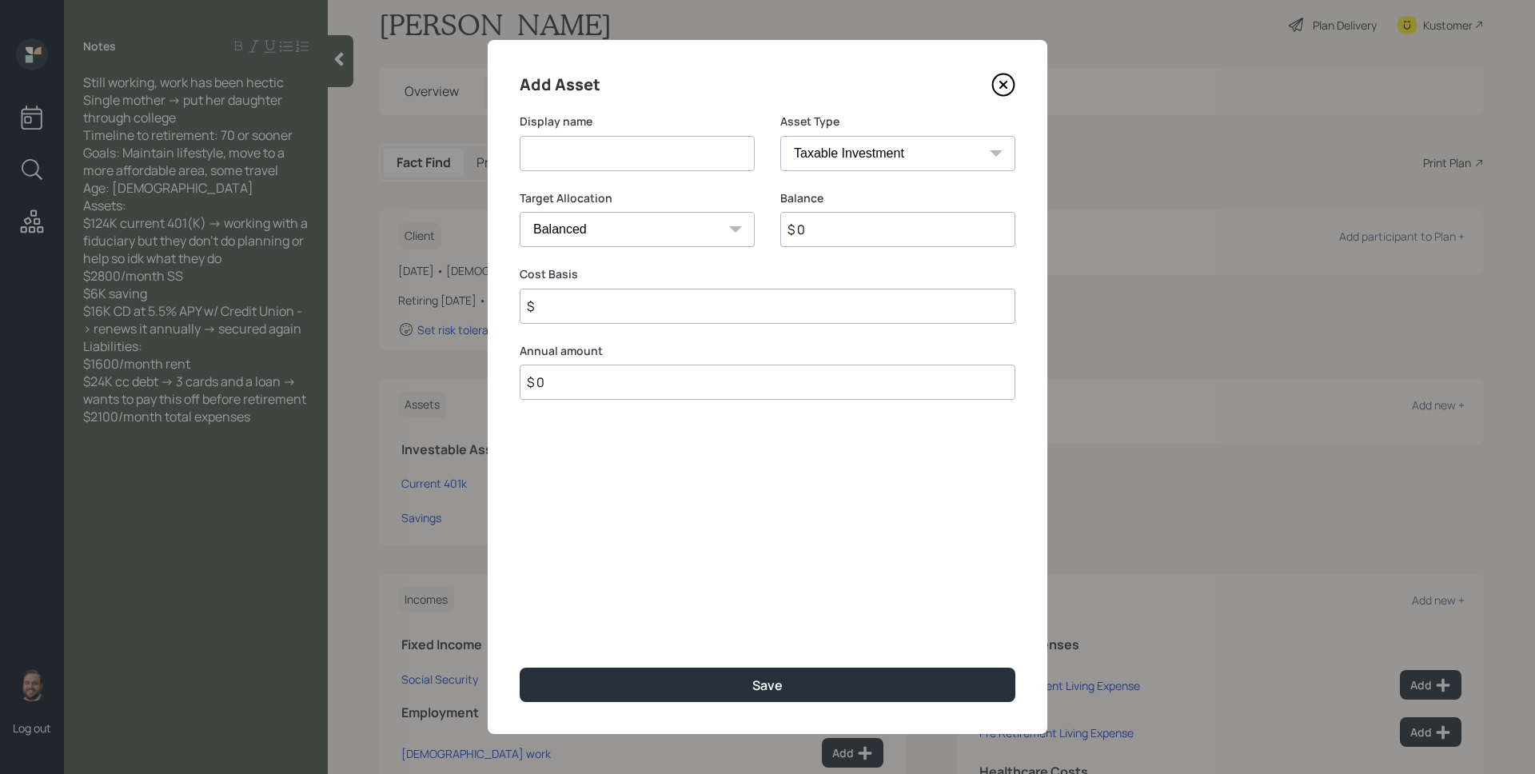
click at [712, 154] on input at bounding box center [637, 153] width 235 height 35
type input "CD"
click at [897, 149] on select "SEP [PERSON_NAME] IRA 401(k) [PERSON_NAME] 401(k) 403(b) [PERSON_NAME] 403(b) 4…" at bounding box center [897, 153] width 235 height 35
click at [780, 136] on select "SEP [PERSON_NAME] IRA 401(k) [PERSON_NAME] 401(k) 403(b) [PERSON_NAME] 403(b) 4…" at bounding box center [897, 153] width 235 height 35
click at [619, 248] on div "Target Allocation Cash Conservative Balanced Aggressive" at bounding box center [637, 228] width 235 height 77
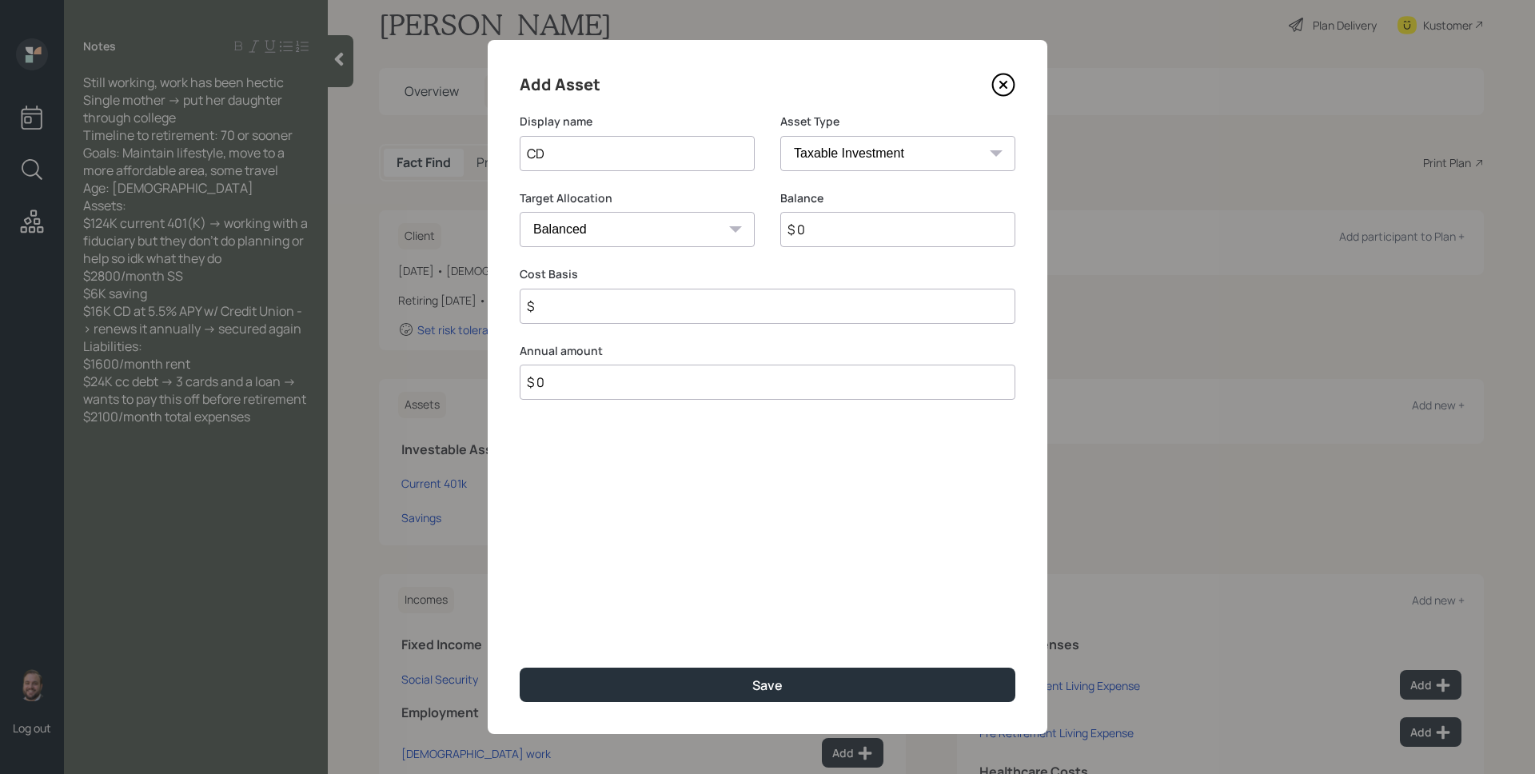
click at [618, 243] on select "Cash Conservative Balanced Aggressive" at bounding box center [637, 229] width 235 height 35
select select "uninvested"
click at [520, 212] on select "Cash Conservative Balanced Aggressive" at bounding box center [637, 229] width 235 height 35
click at [938, 230] on input "$ 0" at bounding box center [897, 229] width 235 height 35
click at [846, 159] on select "SEP [PERSON_NAME] IRA 401(k) [PERSON_NAME] 401(k) 403(b) [PERSON_NAME] 403(b) 4…" at bounding box center [897, 153] width 235 height 35
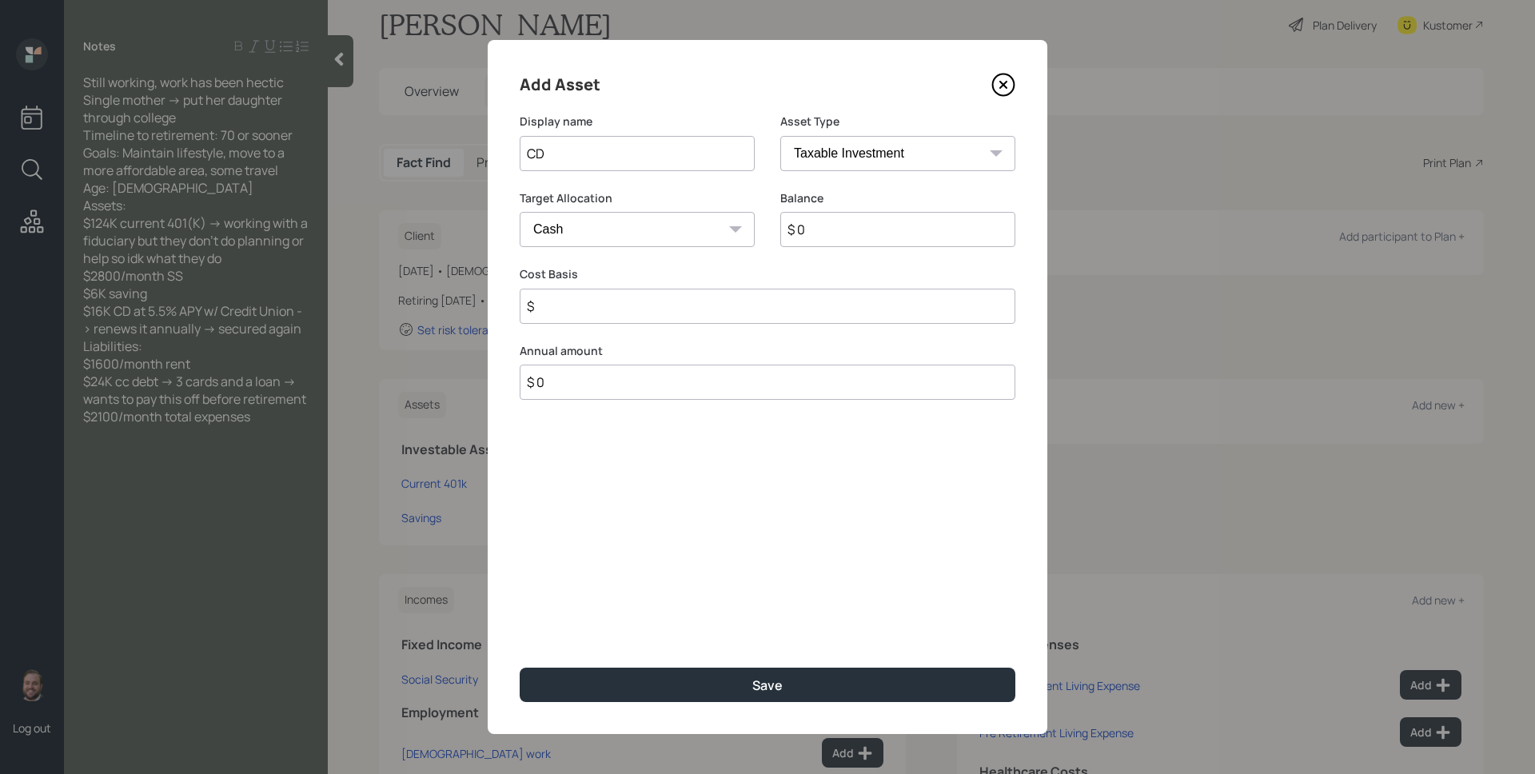
select select "emergency_fund"
click at [780, 136] on select "SEP [PERSON_NAME] IRA 401(k) [PERSON_NAME] 401(k) 403(b) [PERSON_NAME] 403(b) 4…" at bounding box center [897, 153] width 235 height 35
click at [755, 234] on input "$ 0" at bounding box center [768, 229] width 496 height 35
type input "$ 16,000"
click at [520, 667] on button "Save" at bounding box center [768, 684] width 496 height 34
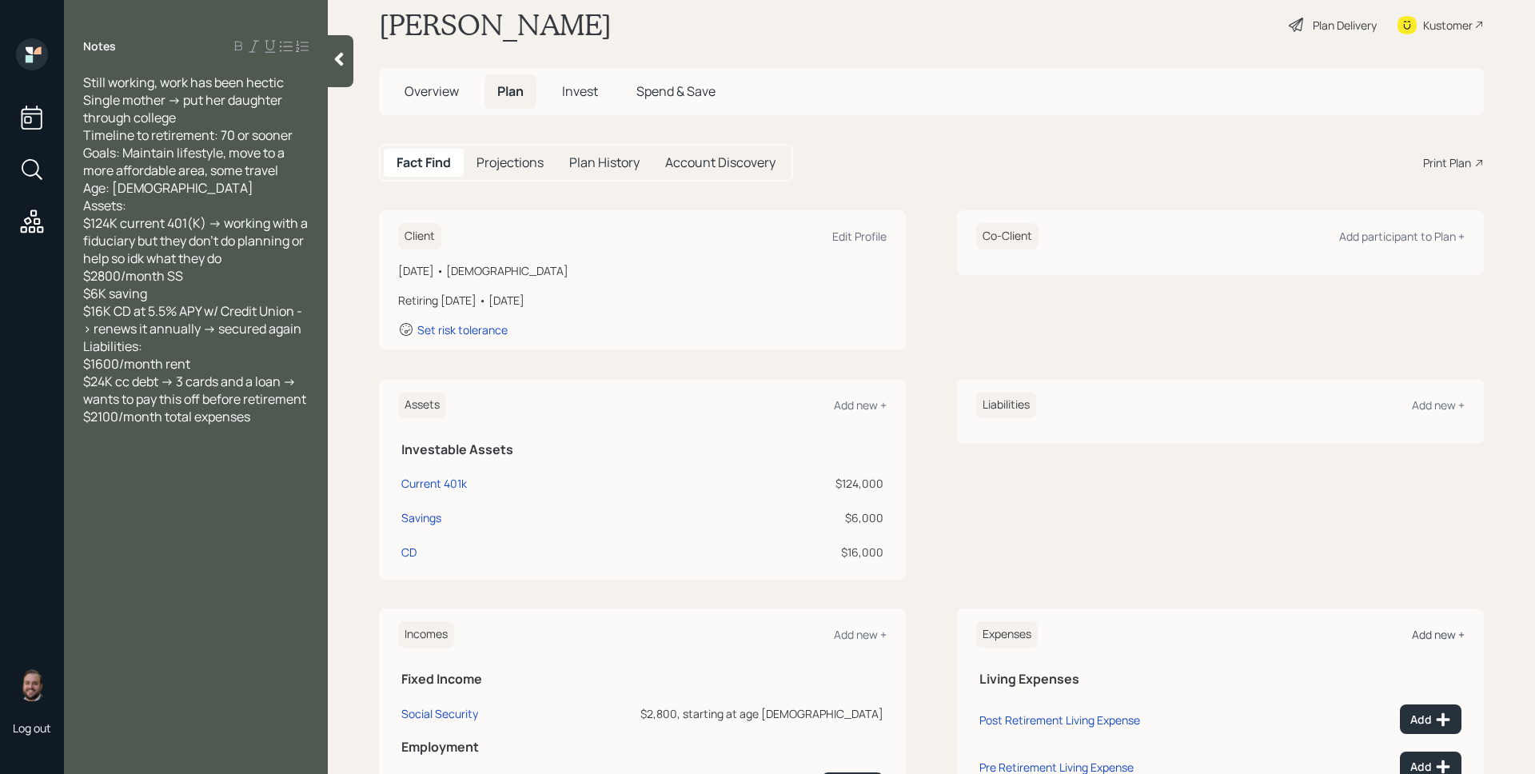
click at [1412, 638] on div "Add new +" at bounding box center [1438, 634] width 53 height 15
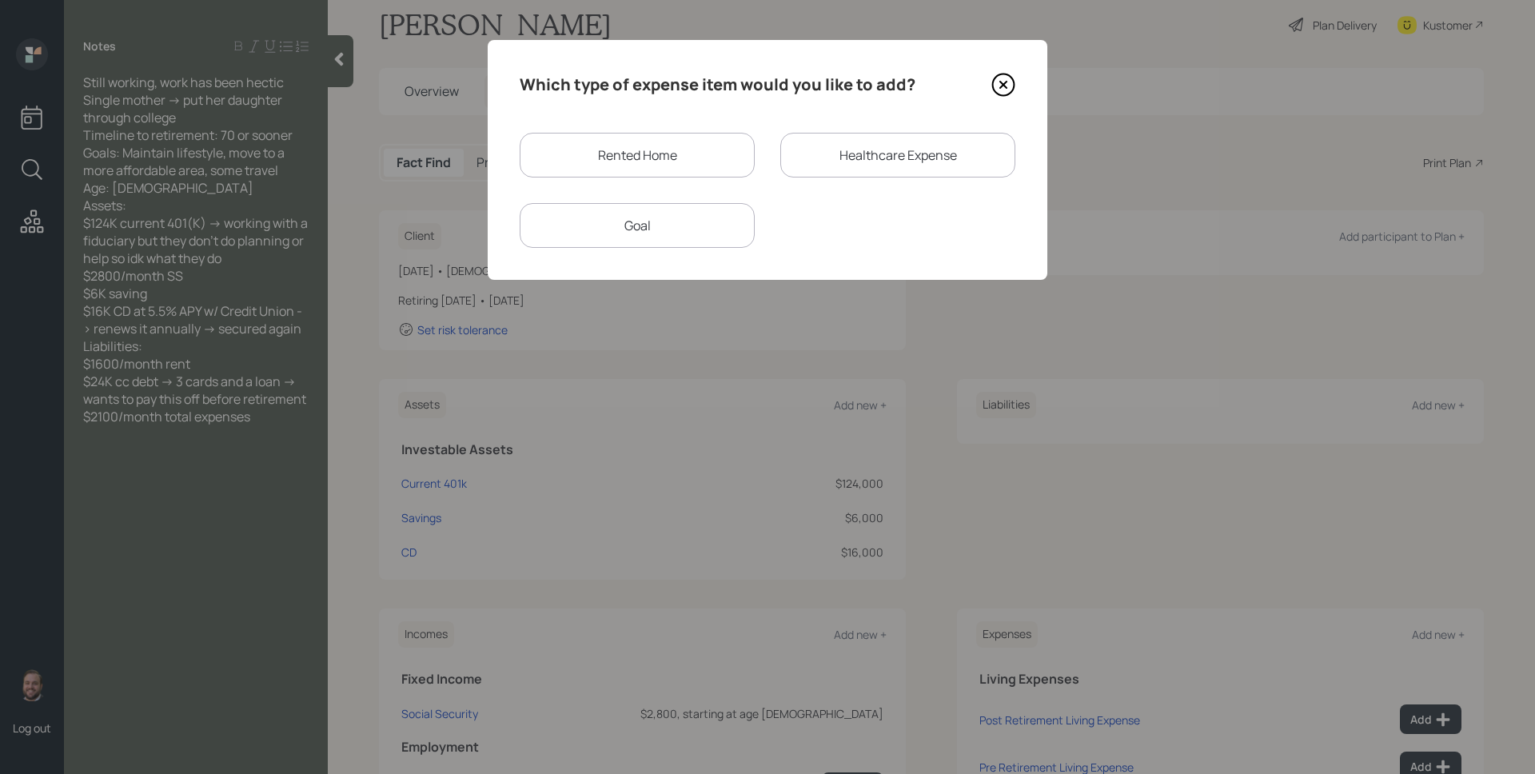
click at [671, 137] on div "Rented Home" at bounding box center [637, 155] width 235 height 45
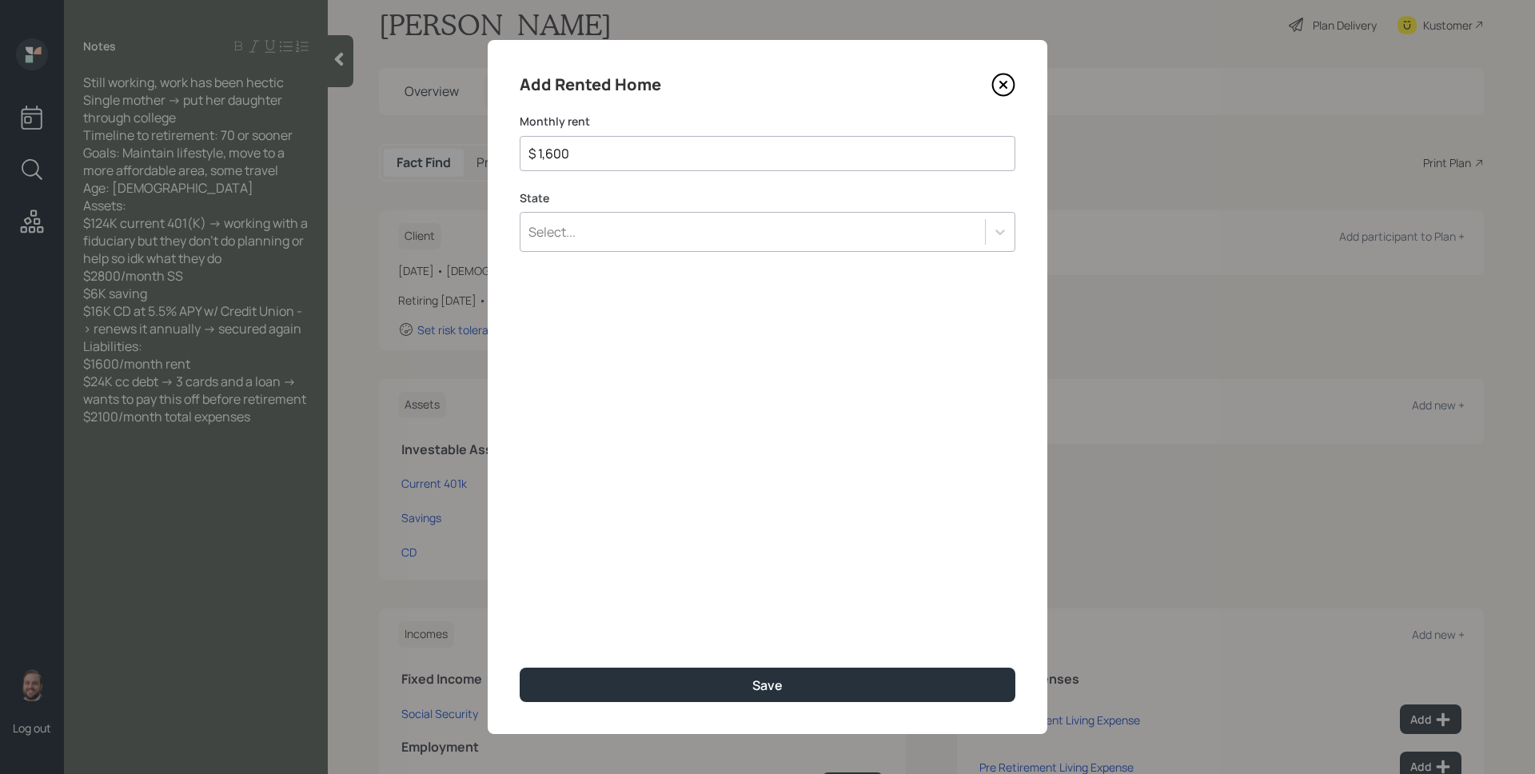
type input "$ 1,600"
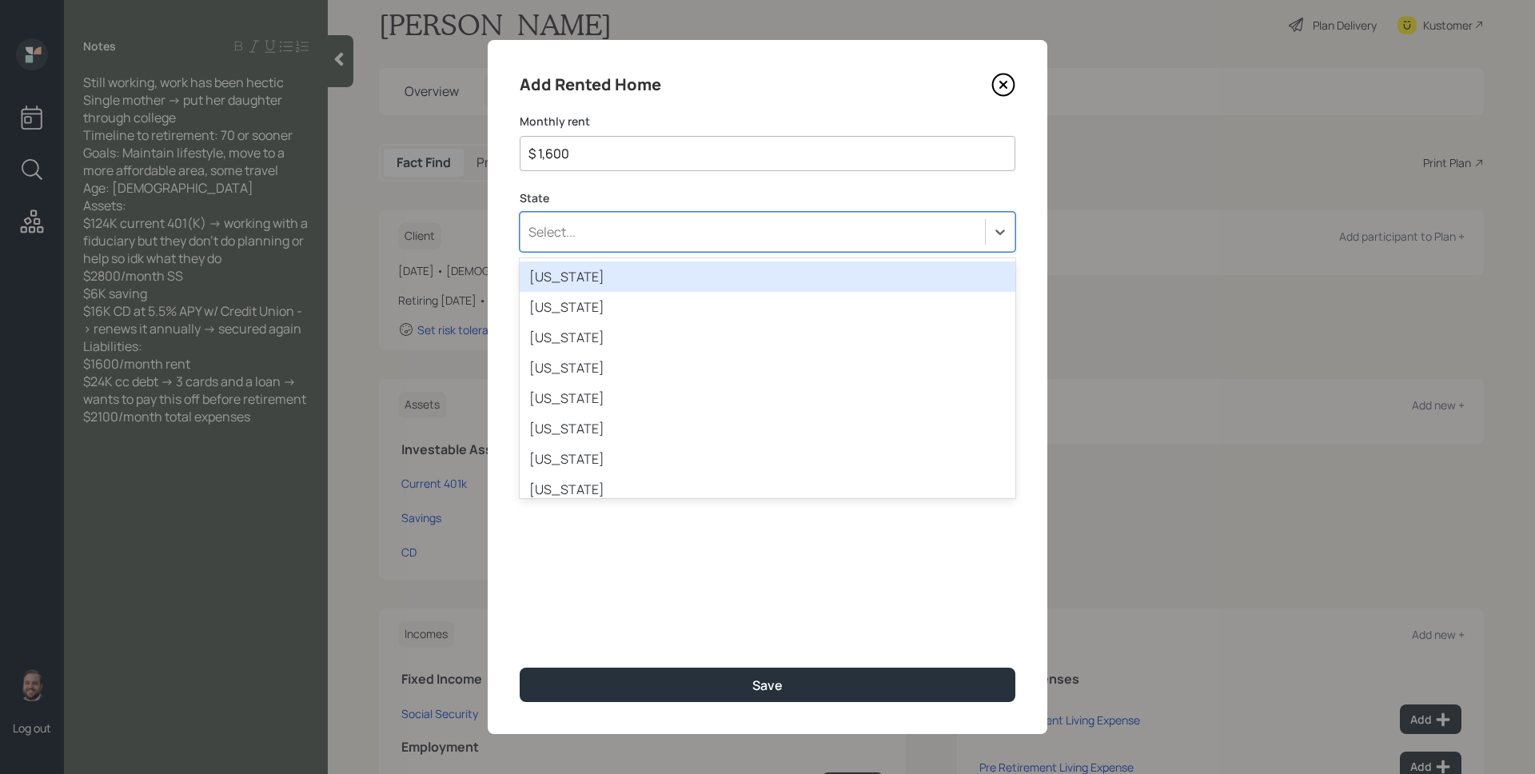
click at [563, 236] on div "Select..." at bounding box center [551, 232] width 47 height 18
type input "tx"
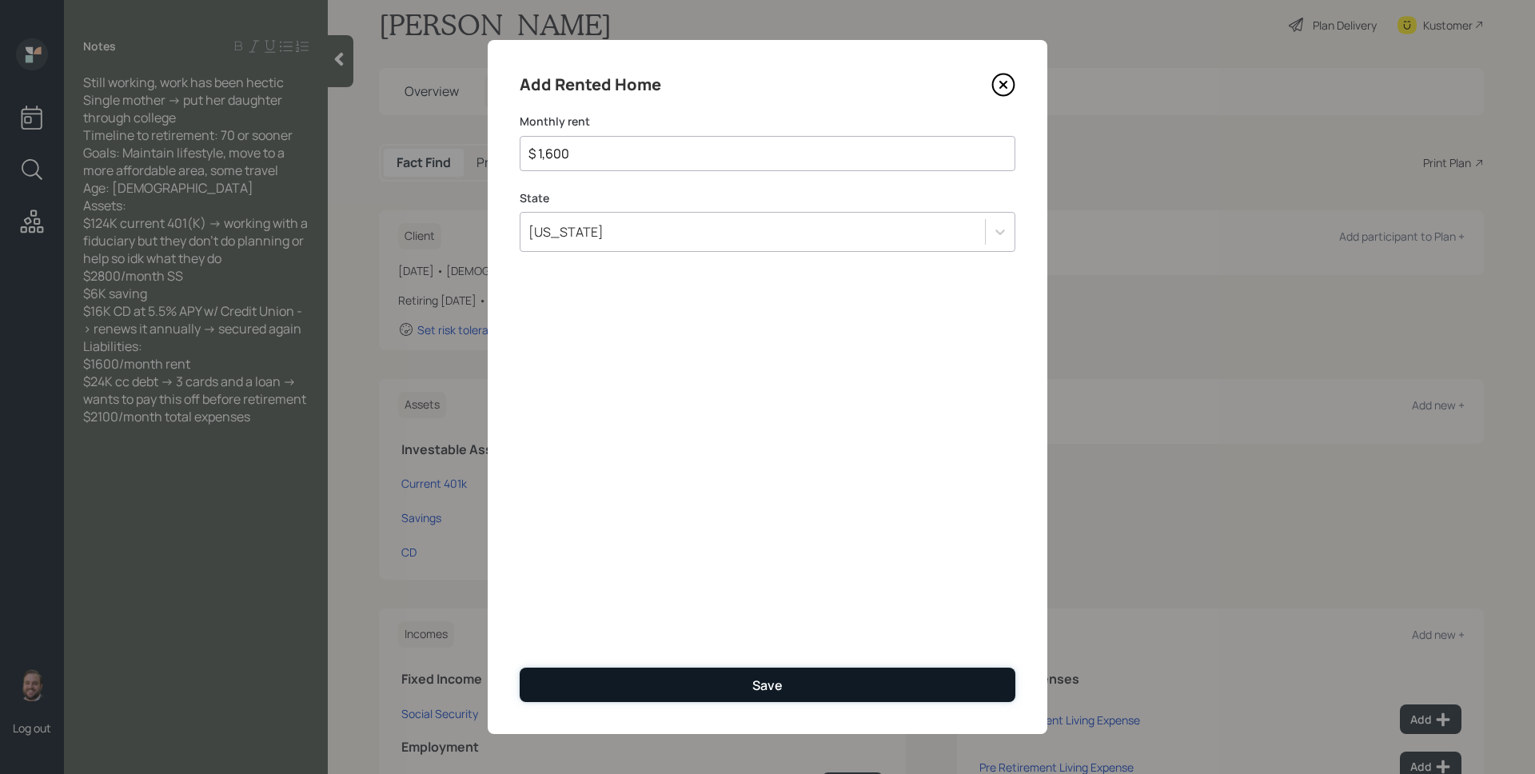
click at [809, 696] on button "Save" at bounding box center [768, 684] width 496 height 34
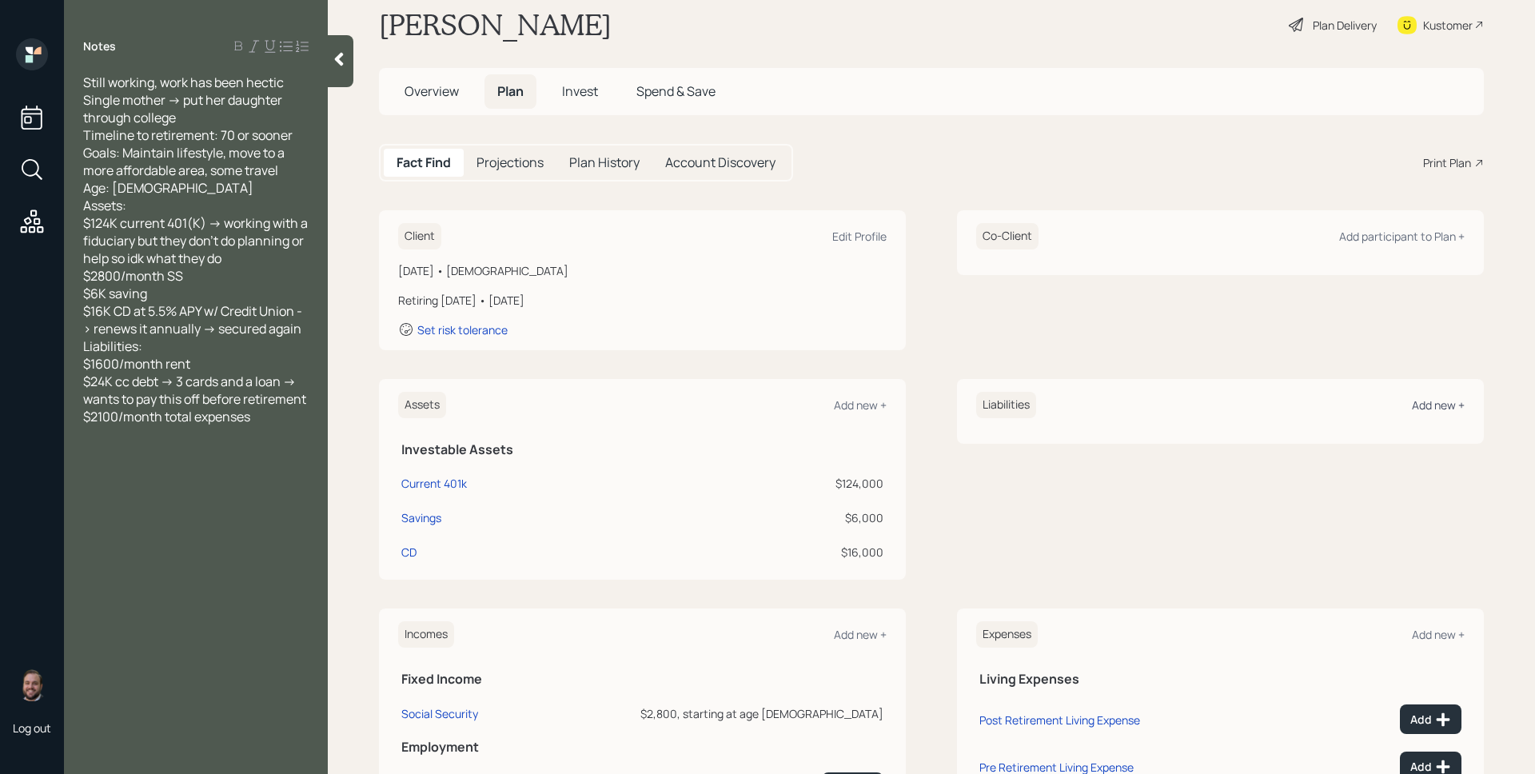
click at [1414, 402] on div "Add new +" at bounding box center [1438, 404] width 53 height 15
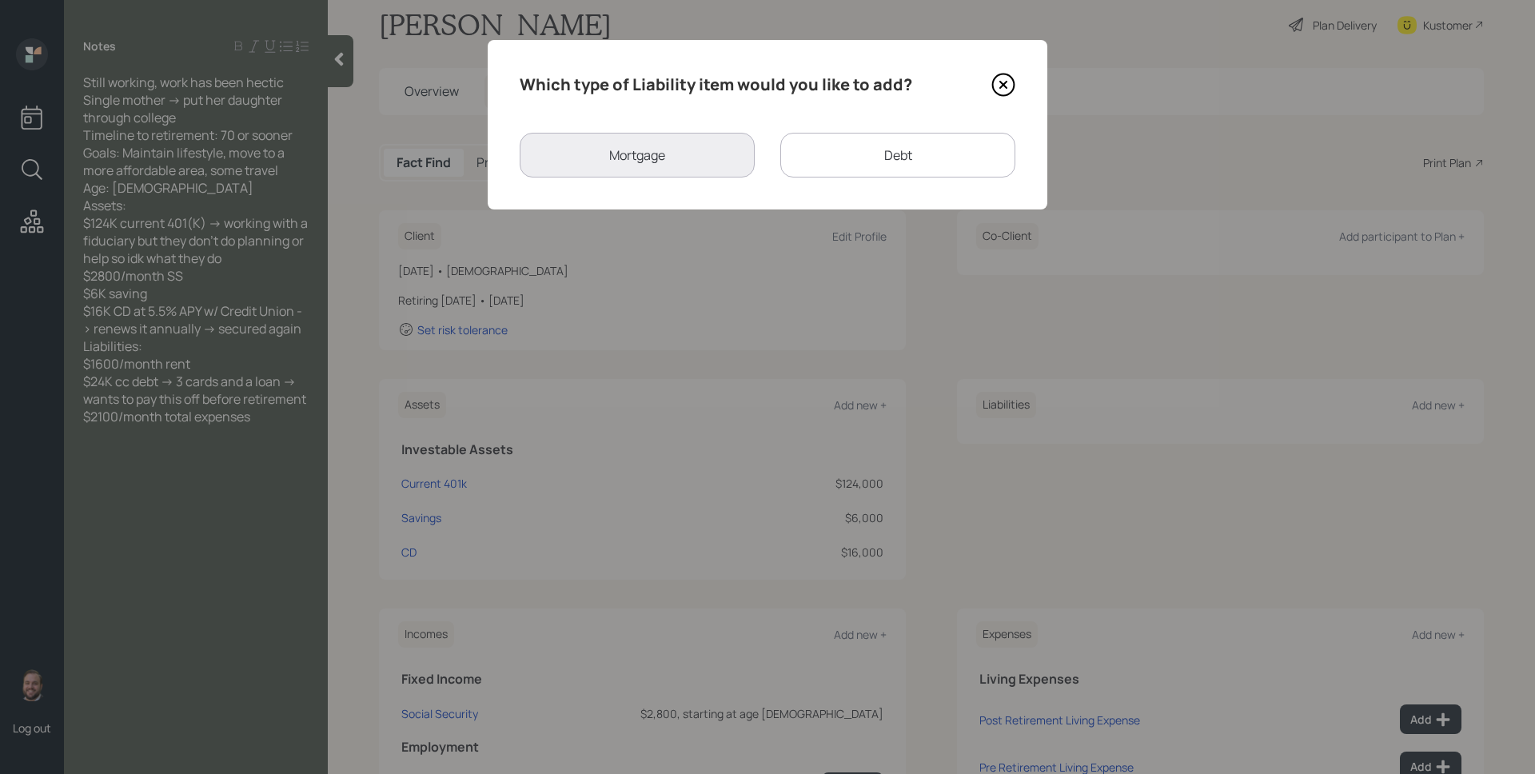
click at [1008, 85] on icon at bounding box center [1003, 85] width 24 height 24
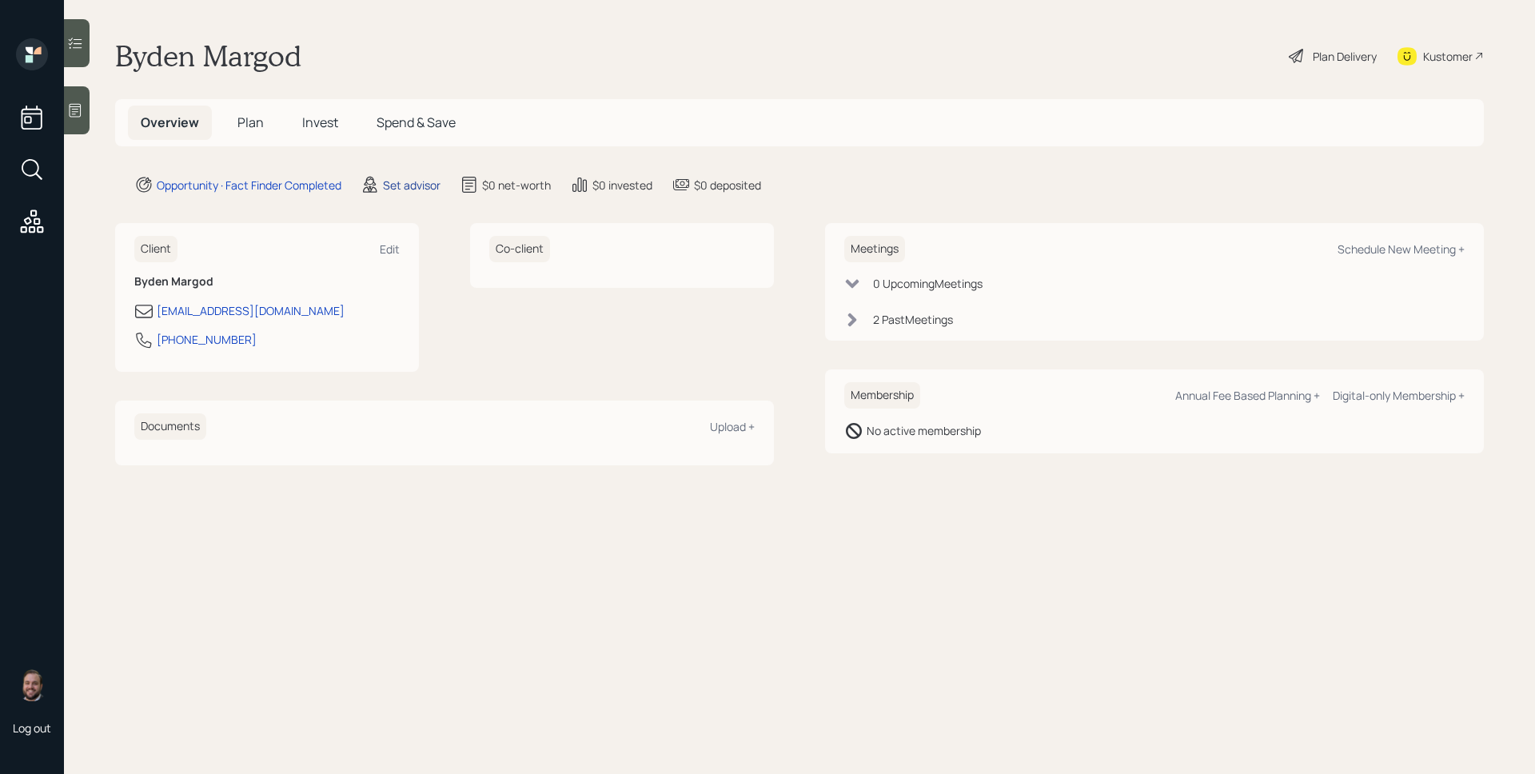
click at [388, 173] on main "Byden Margod Plan Delivery Kustomer Overview Plan Invest Spend & Save Opportuni…" at bounding box center [799, 387] width 1471 height 774
click at [395, 183] on div "Set advisor" at bounding box center [412, 185] width 58 height 17
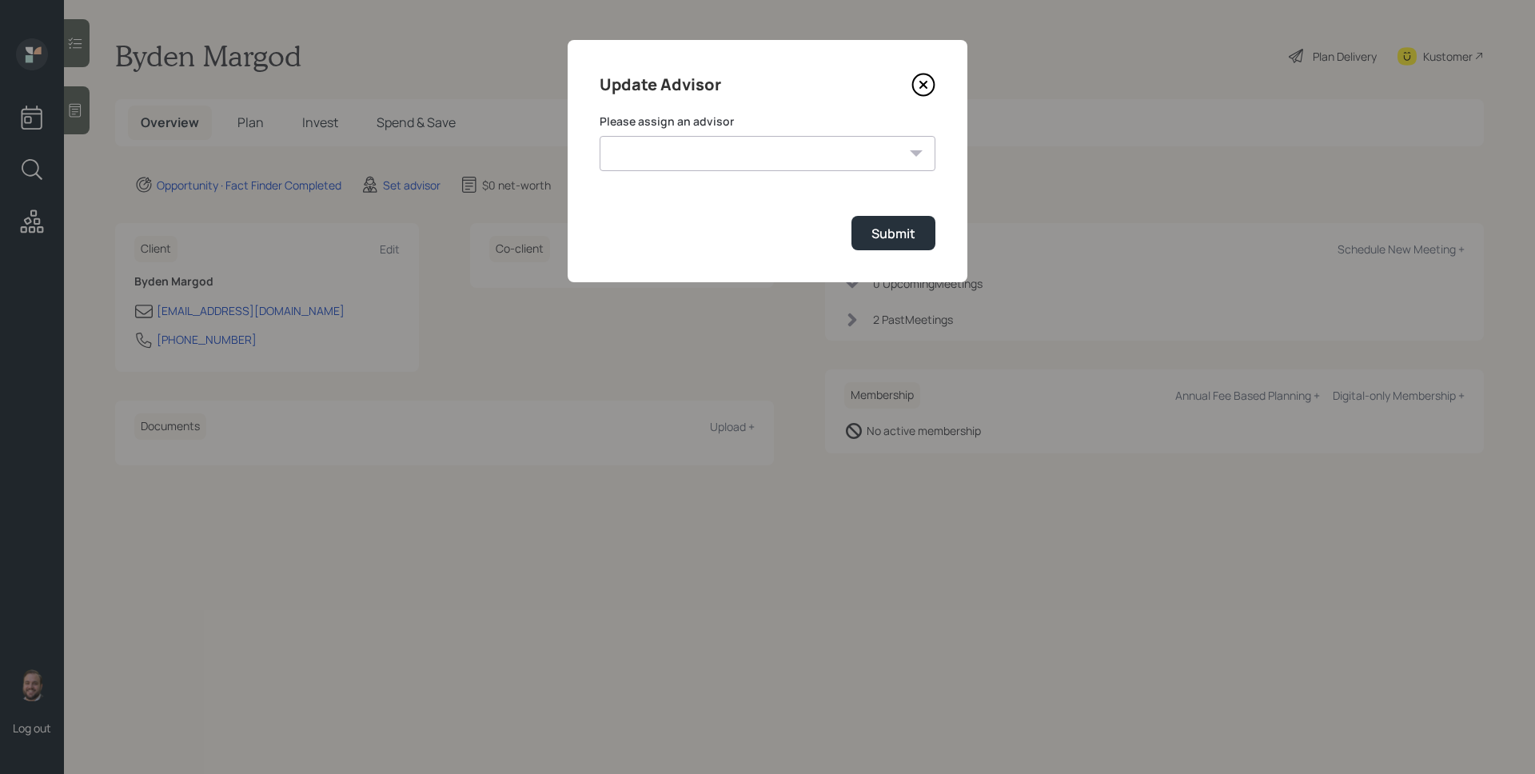
click at [764, 158] on select "[PERSON_NAME] [PERSON_NAME] [PERSON_NAME] End [PERSON_NAME] [PERSON_NAME] [PERS…" at bounding box center [767, 153] width 336 height 35
